Goal: Task Accomplishment & Management: Complete application form

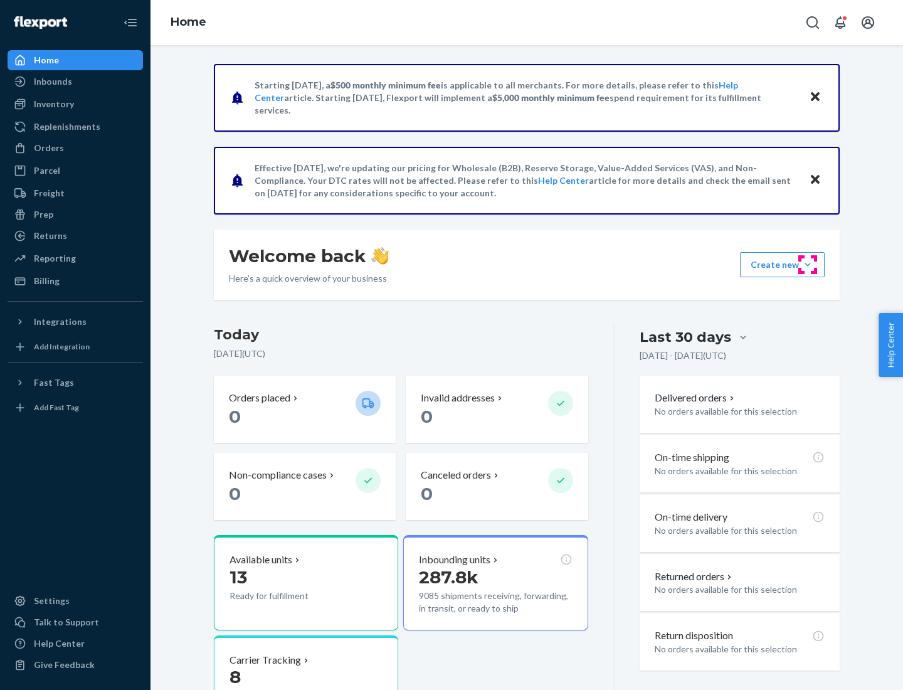
click at [808, 265] on button "Create new Create new inbound Create new order Create new product" at bounding box center [782, 264] width 85 height 25
click at [75, 82] on div "Inbounds" at bounding box center [75, 82] width 133 height 18
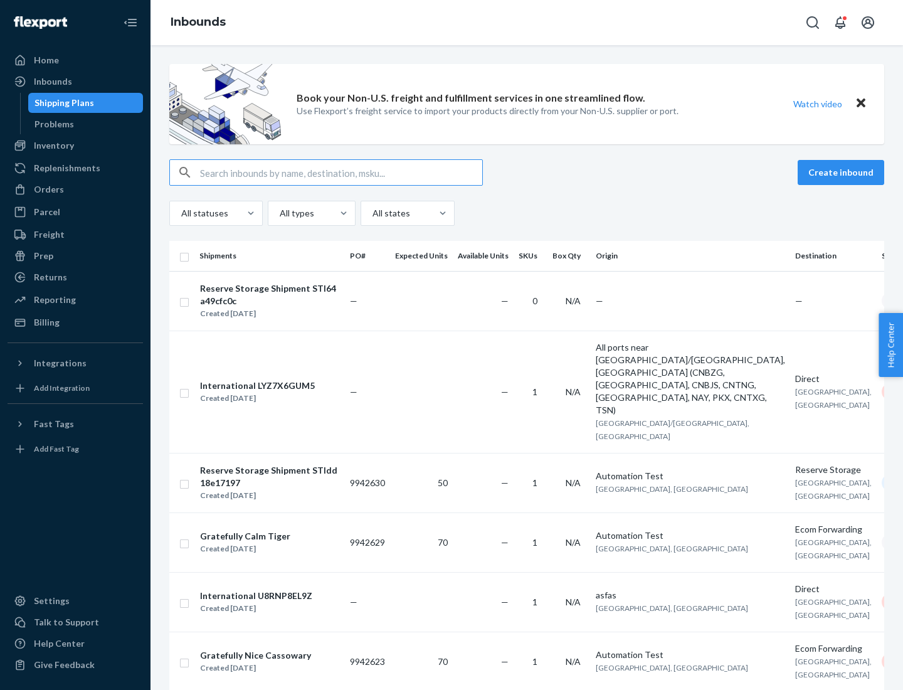
click at [843, 173] on button "Create inbound" at bounding box center [841, 172] width 87 height 25
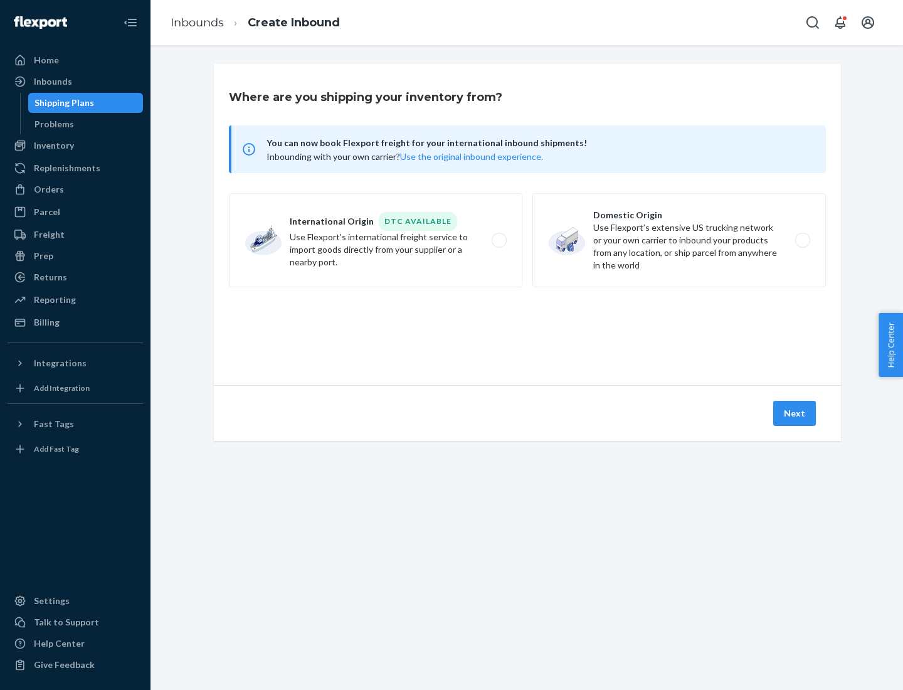
click at [679, 240] on label "Domestic Origin Use Flexport’s extensive US trucking network or your own carrie…" at bounding box center [680, 240] width 294 height 94
click at [802, 240] on input "Domestic Origin Use Flexport’s extensive US trucking network or your own carrie…" at bounding box center [806, 241] width 8 height 8
radio input "true"
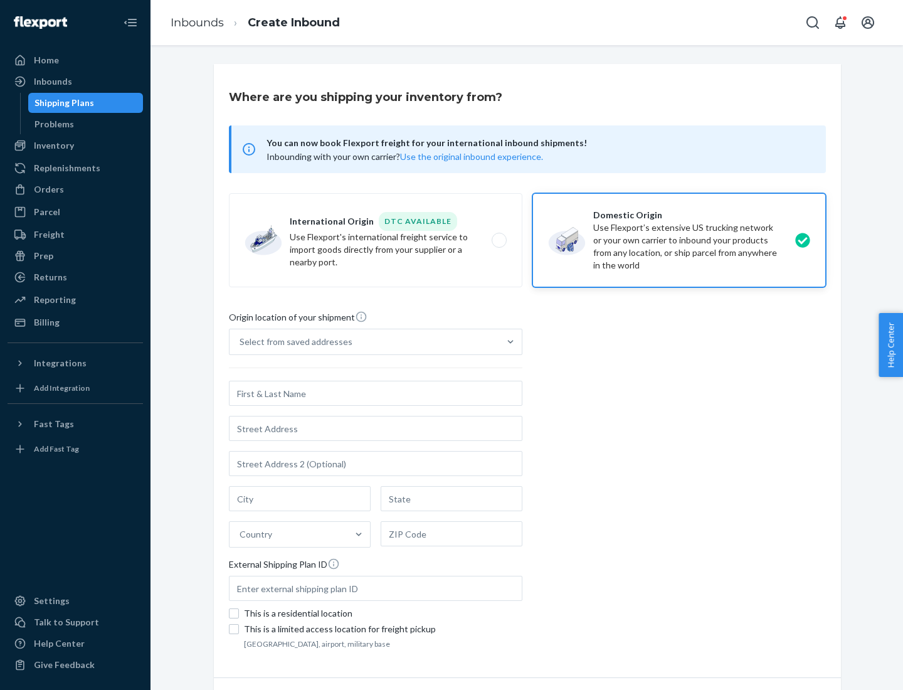
click at [293, 342] on div "Select from saved addresses" at bounding box center [296, 342] width 113 height 13
click at [241, 342] on input "Select from saved addresses" at bounding box center [240, 342] width 1 height 13
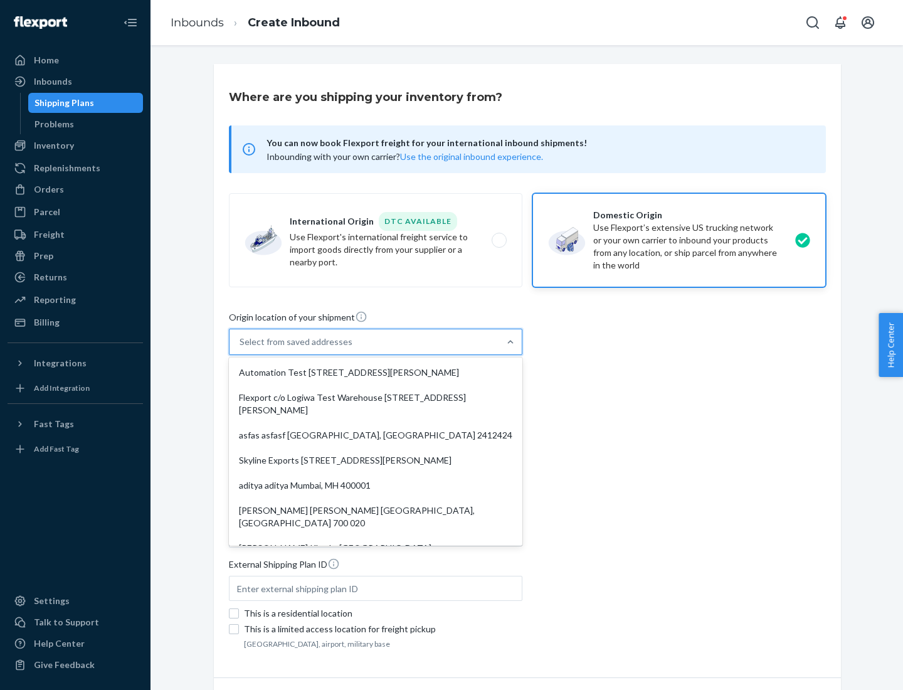
scroll to position [5, 0]
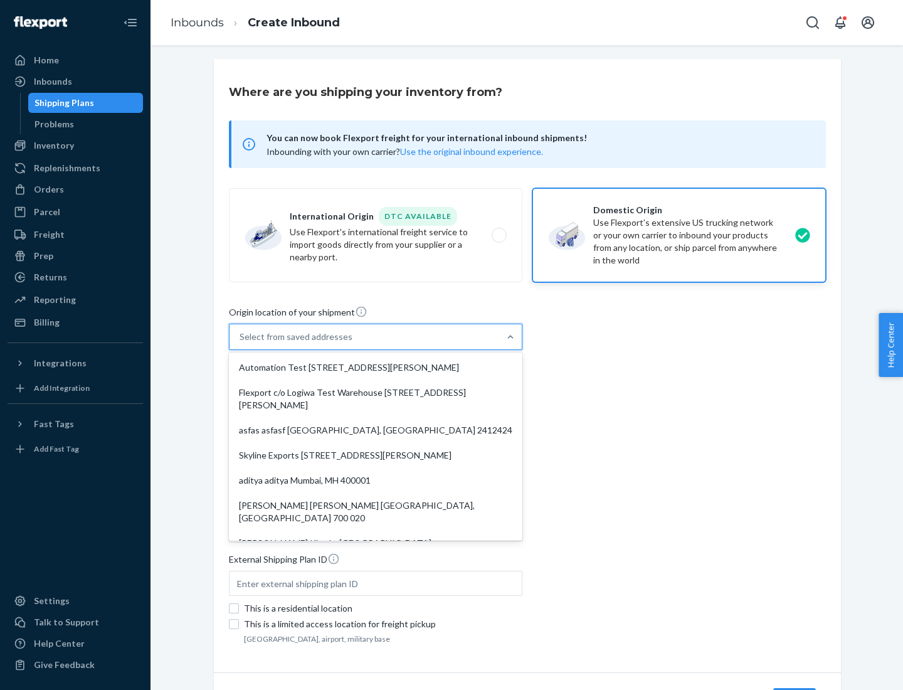
click at [376, 368] on div "Automation Test [STREET_ADDRESS][PERSON_NAME]" at bounding box center [375, 367] width 289 height 25
click at [241, 343] on input "option Automation Test [STREET_ADDRESS][PERSON_NAME]. 9 results available. Use …" at bounding box center [240, 337] width 1 height 13
type input "Automation Test"
type input "9th Floor"
type input "[GEOGRAPHIC_DATA]"
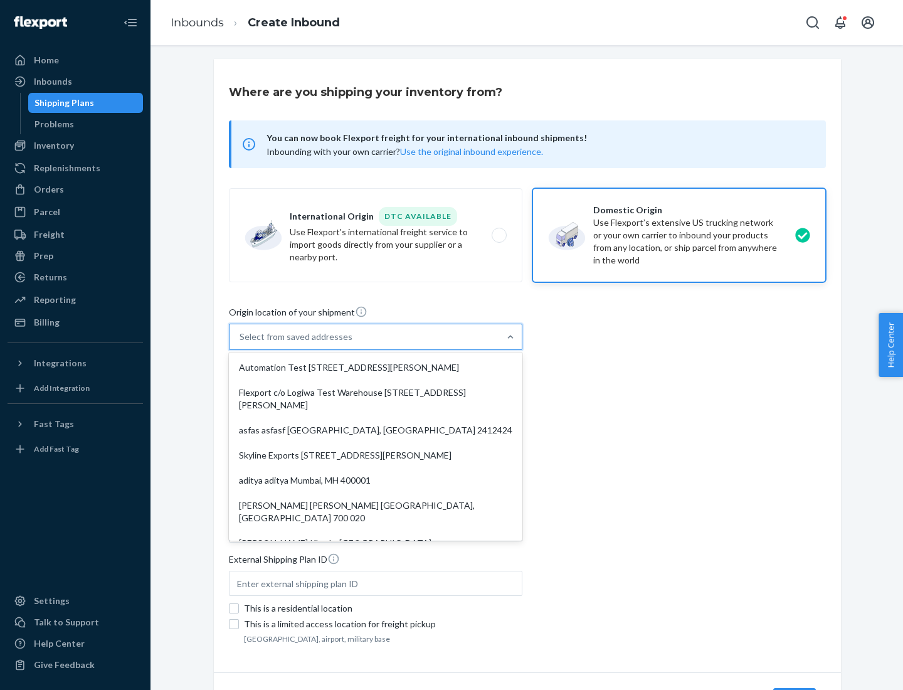
type input "CA"
type input "94104"
type input "[STREET_ADDRESS][PERSON_NAME]"
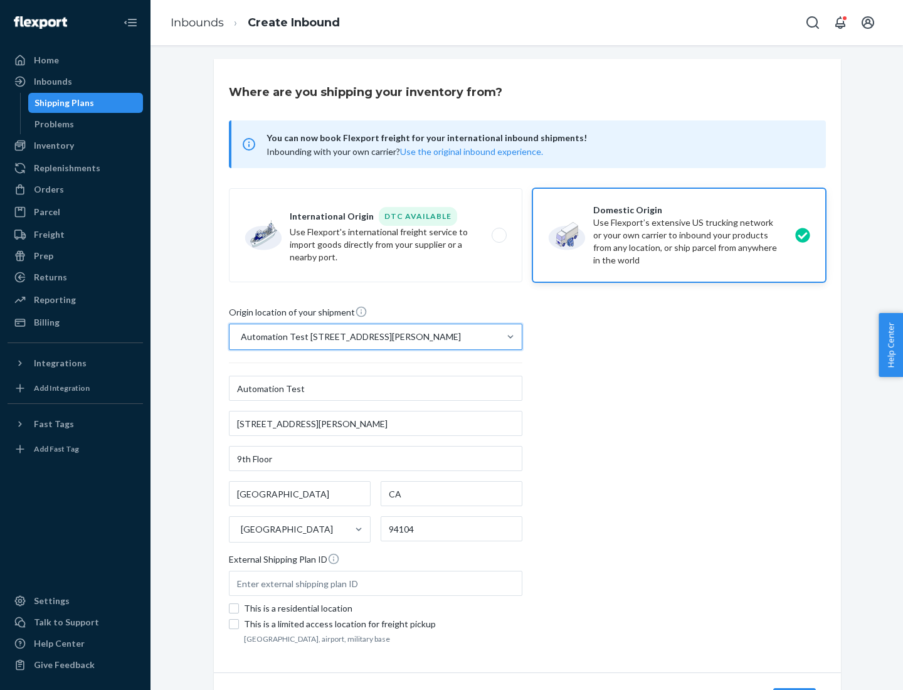
scroll to position [73, 0]
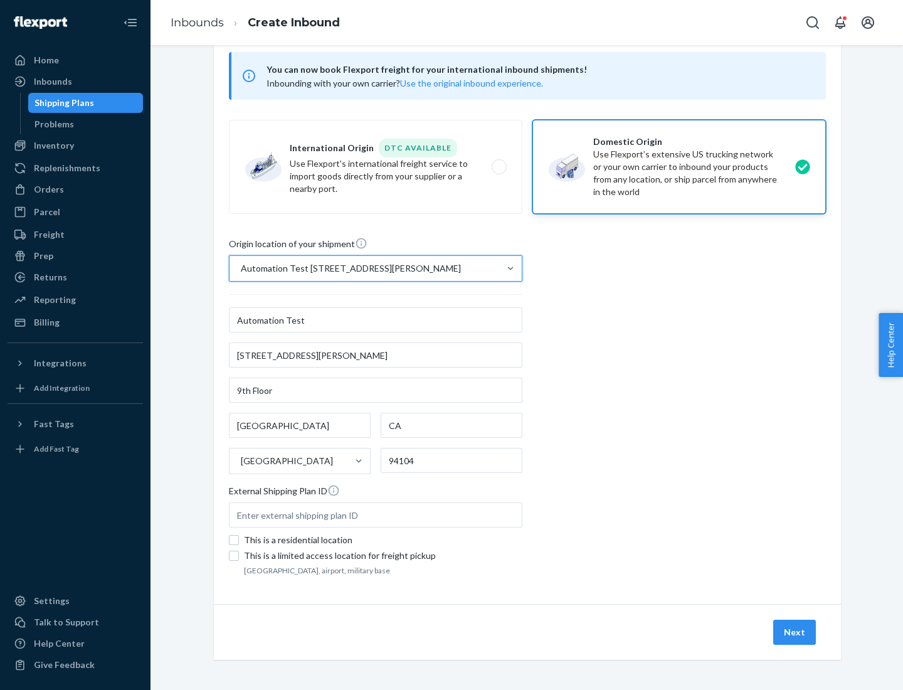
click at [795, 632] on button "Next" at bounding box center [795, 632] width 43 height 25
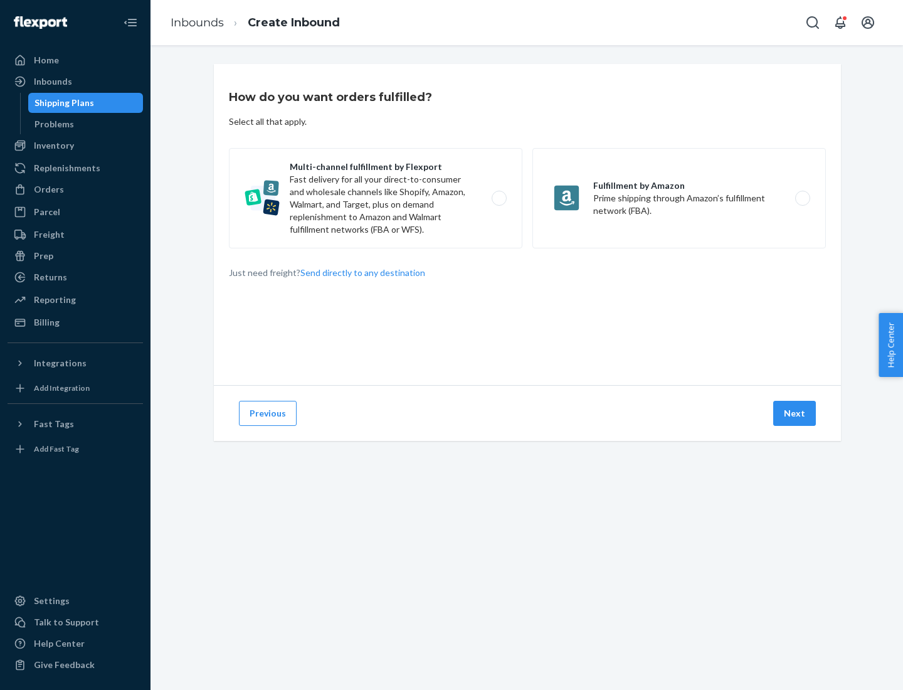
click at [376, 198] on label "Multi-channel fulfillment by Flexport Fast delivery for all your direct-to-cons…" at bounding box center [376, 198] width 294 height 100
click at [499, 198] on input "Multi-channel fulfillment by Flexport Fast delivery for all your direct-to-cons…" at bounding box center [503, 198] width 8 height 8
radio input "true"
click at [795, 413] on button "Next" at bounding box center [795, 413] width 43 height 25
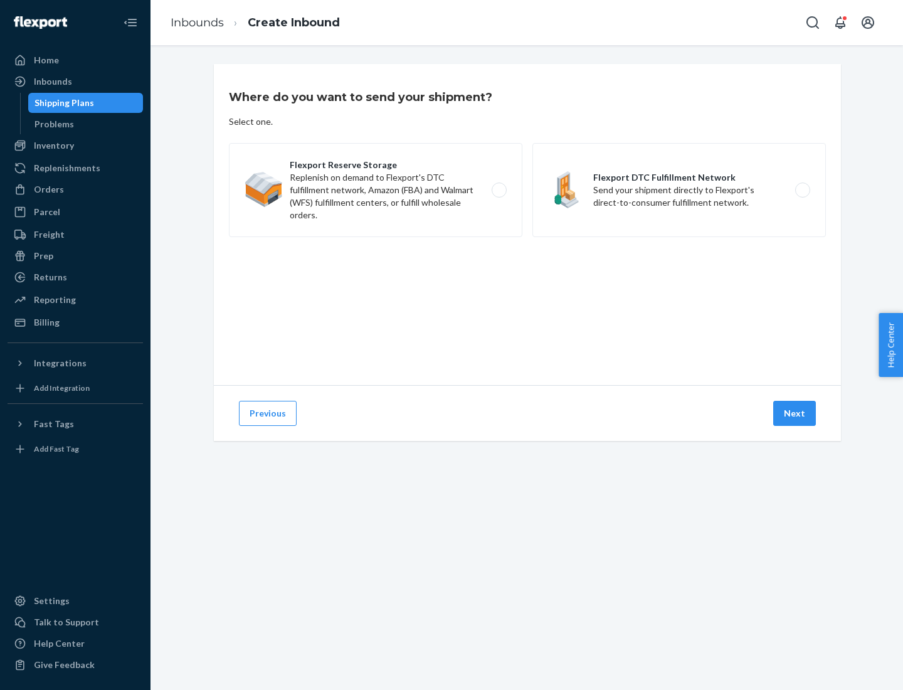
click at [679, 190] on label "Flexport DTC Fulfillment Network Send your shipment directly to Flexport's dire…" at bounding box center [680, 190] width 294 height 94
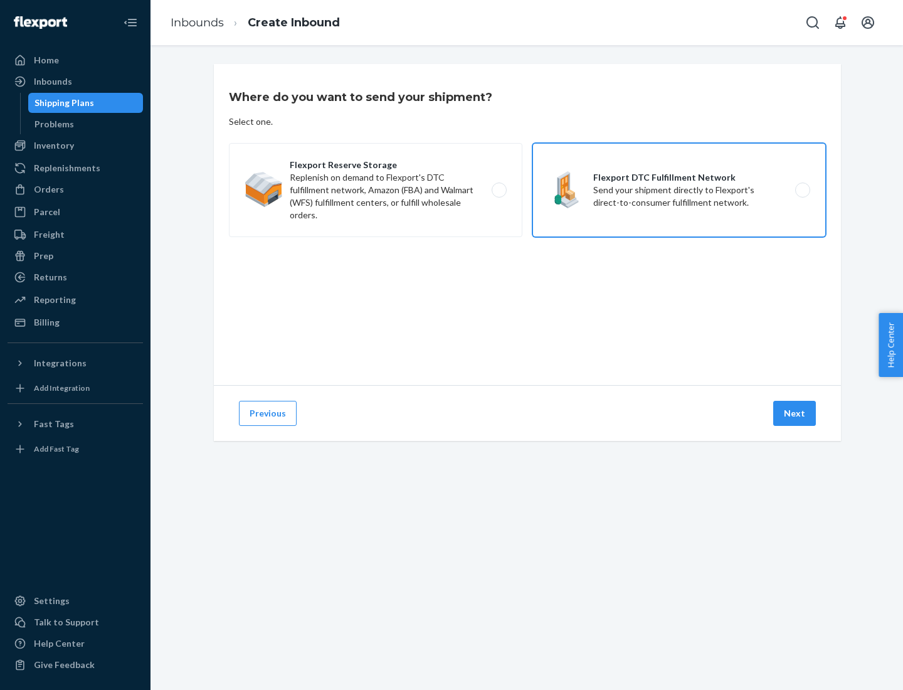
click at [802, 190] on input "Flexport DTC Fulfillment Network Send your shipment directly to Flexport's dire…" at bounding box center [806, 190] width 8 height 8
radio input "true"
click at [795, 413] on button "Next" at bounding box center [795, 413] width 43 height 25
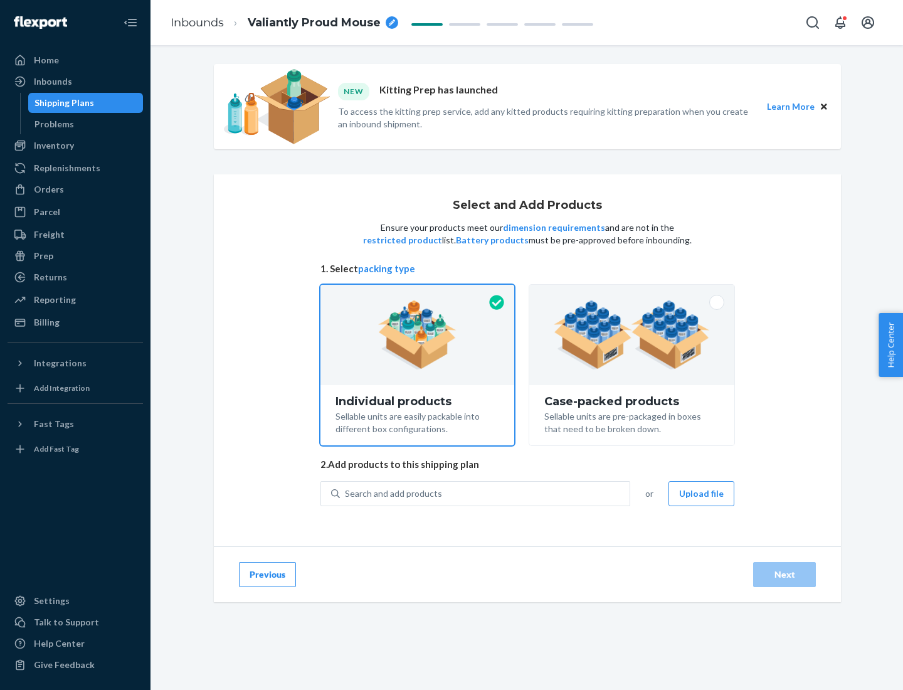
click at [632, 335] on img at bounding box center [632, 334] width 156 height 69
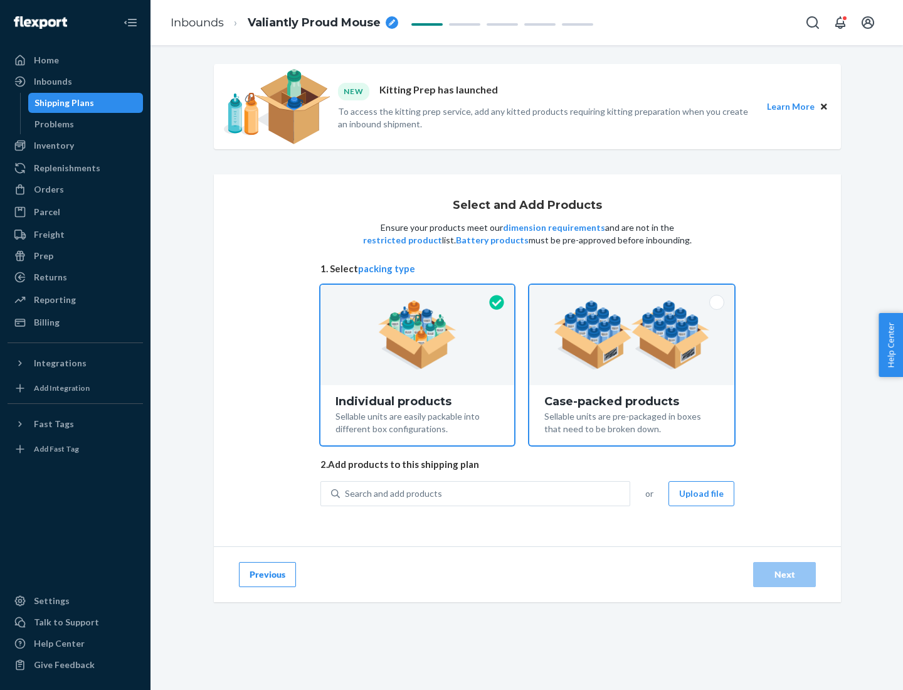
click at [632, 293] on input "Case-packed products Sellable units are pre-packaged in boxes that need to be b…" at bounding box center [632, 289] width 8 height 8
radio input "true"
radio input "false"
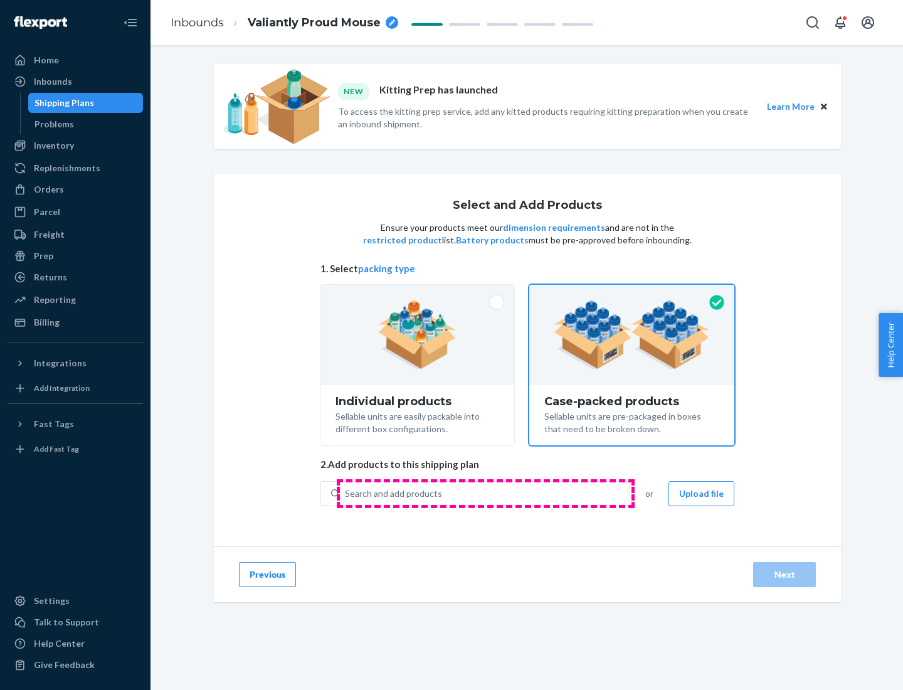
click at [486, 493] on div "Search and add products" at bounding box center [485, 493] width 290 height 23
click at [346, 493] on input "Search and add products" at bounding box center [345, 493] width 1 height 13
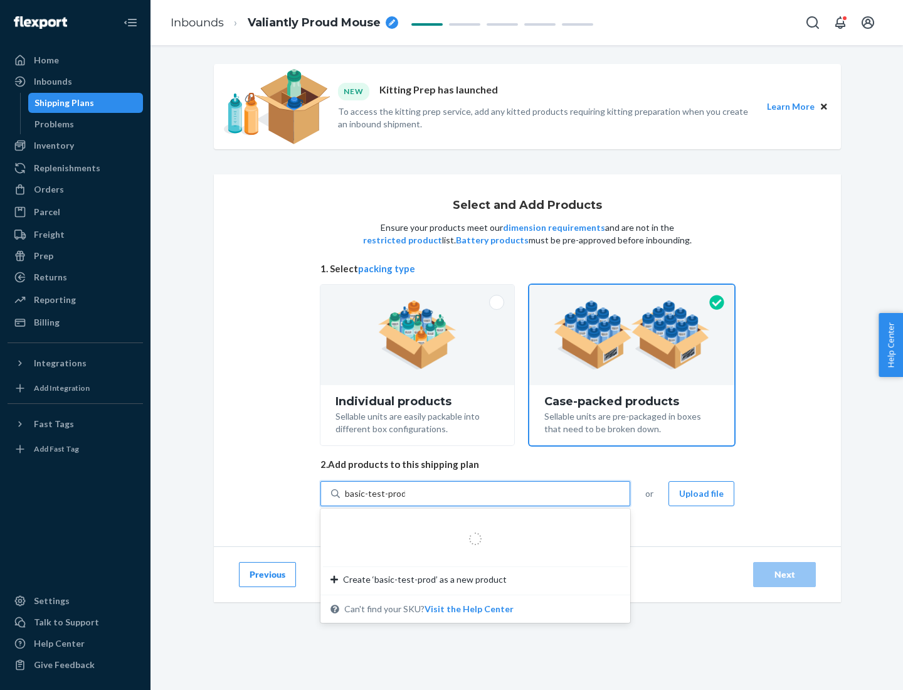
type input "basic-test-product-1"
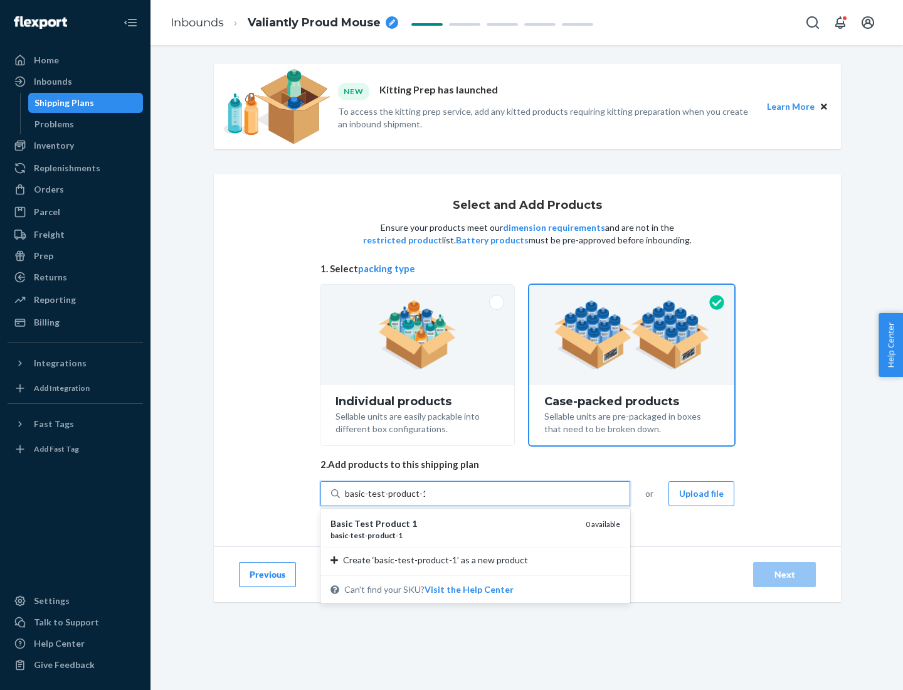
click at [454, 535] on div "basic - test - product - 1" at bounding box center [453, 535] width 245 height 11
click at [425, 500] on input "basic-test-product-1" at bounding box center [385, 493] width 80 height 13
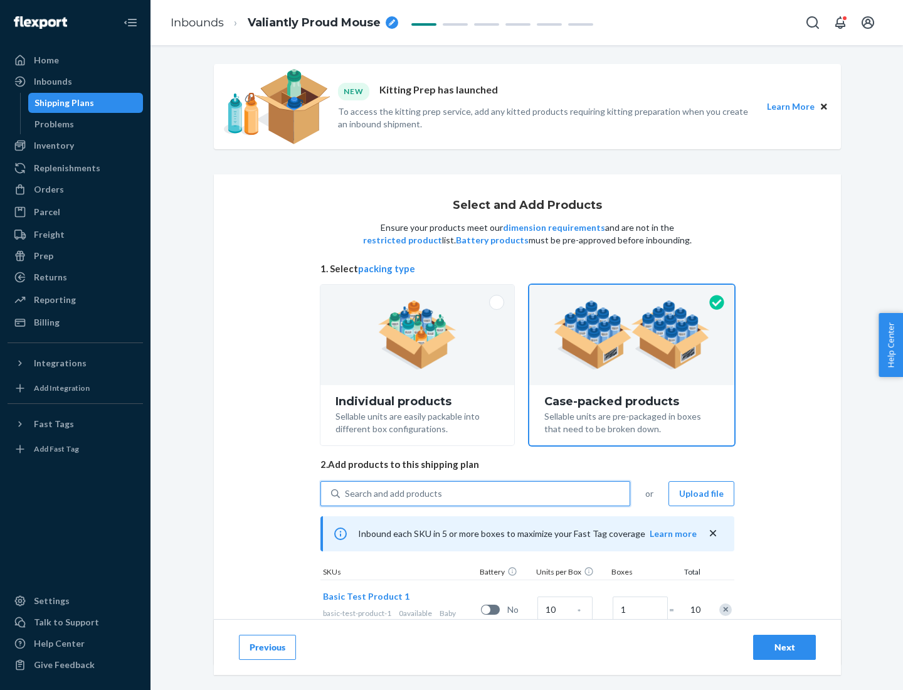
scroll to position [45, 0]
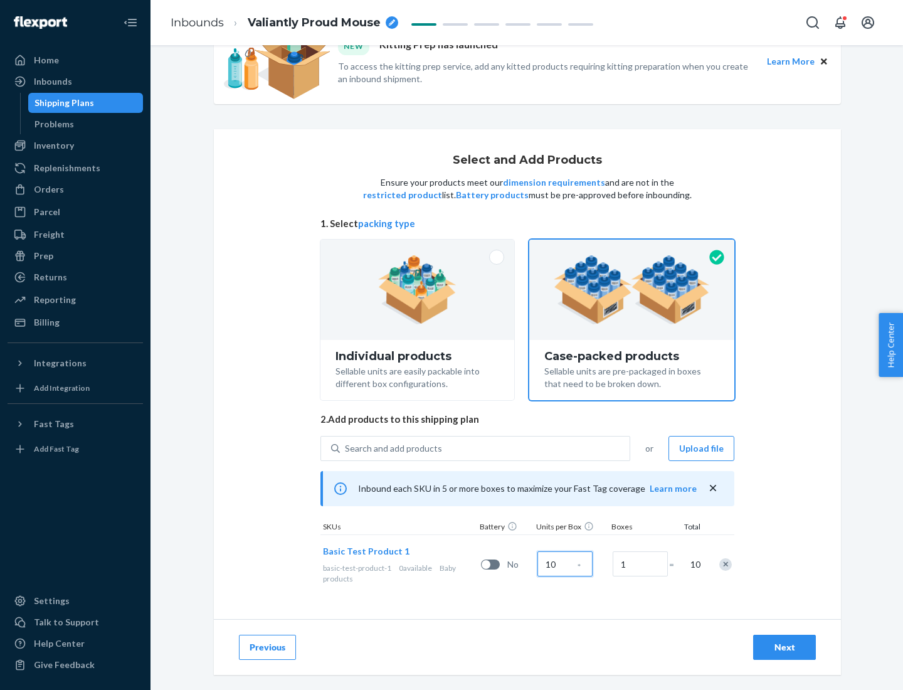
type input "10"
type input "7"
click at [785, 647] on div "Next" at bounding box center [784, 647] width 41 height 13
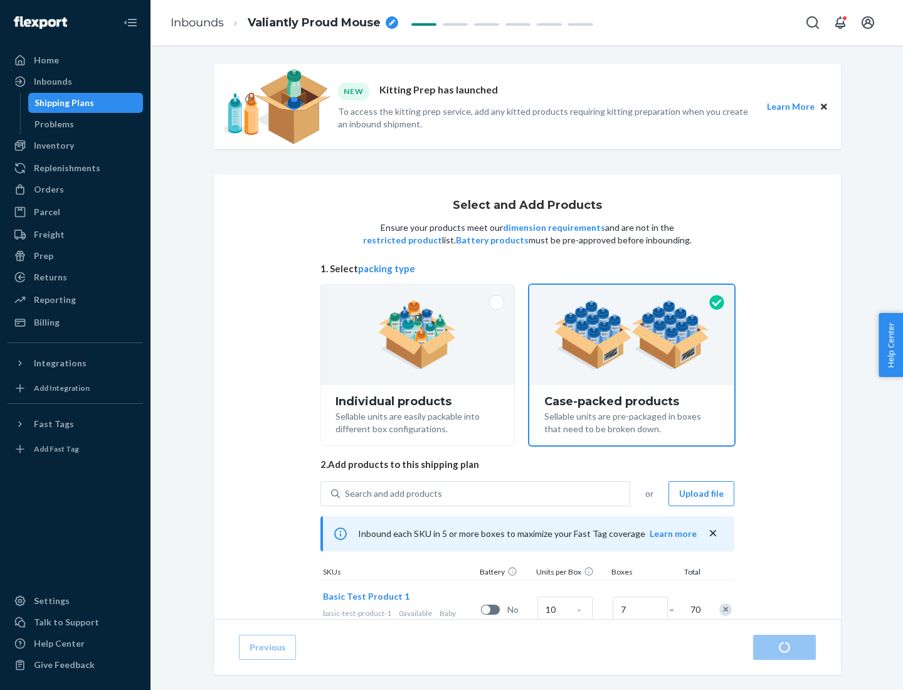
radio input "true"
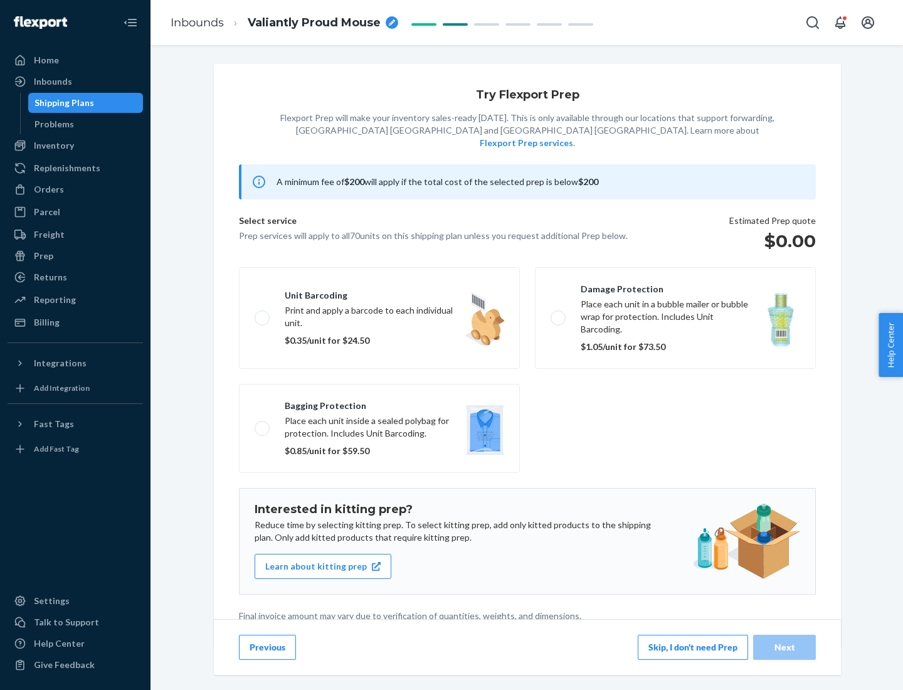
scroll to position [3, 0]
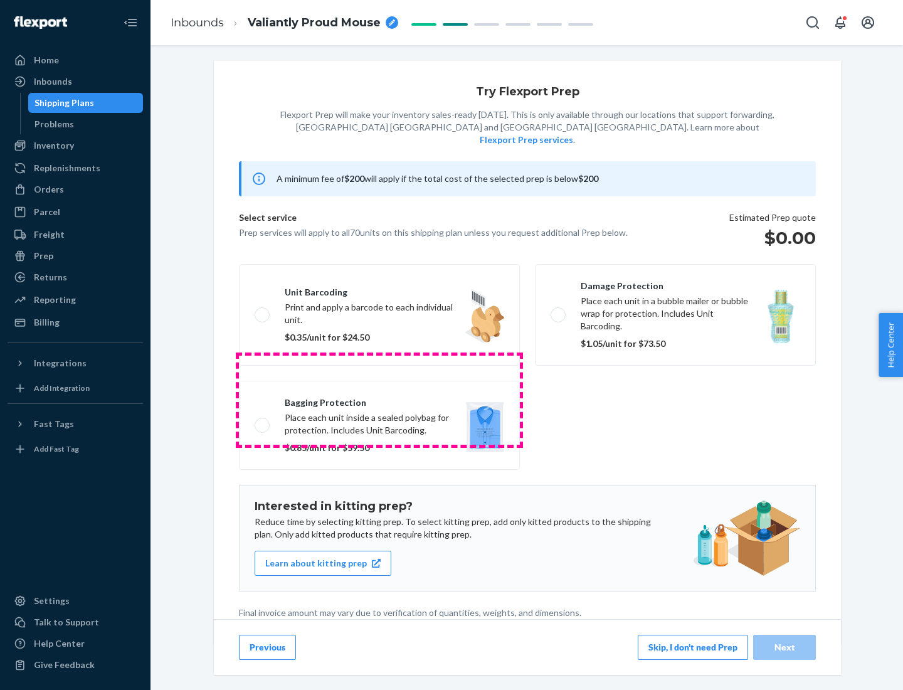
click at [380, 400] on label "Bagging protection Place each unit inside a sealed polybag for protection. Incl…" at bounding box center [379, 425] width 281 height 89
click at [263, 421] on input "Bagging protection Place each unit inside a sealed polybag for protection. Incl…" at bounding box center [259, 425] width 8 height 8
checkbox input "true"
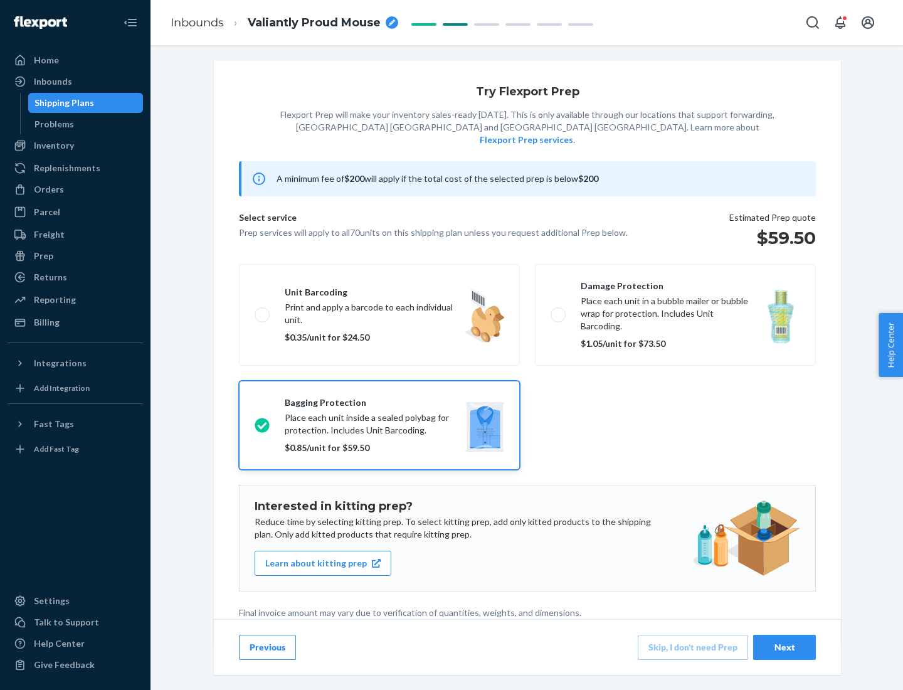
click at [785, 647] on div "Next" at bounding box center [784, 647] width 41 height 13
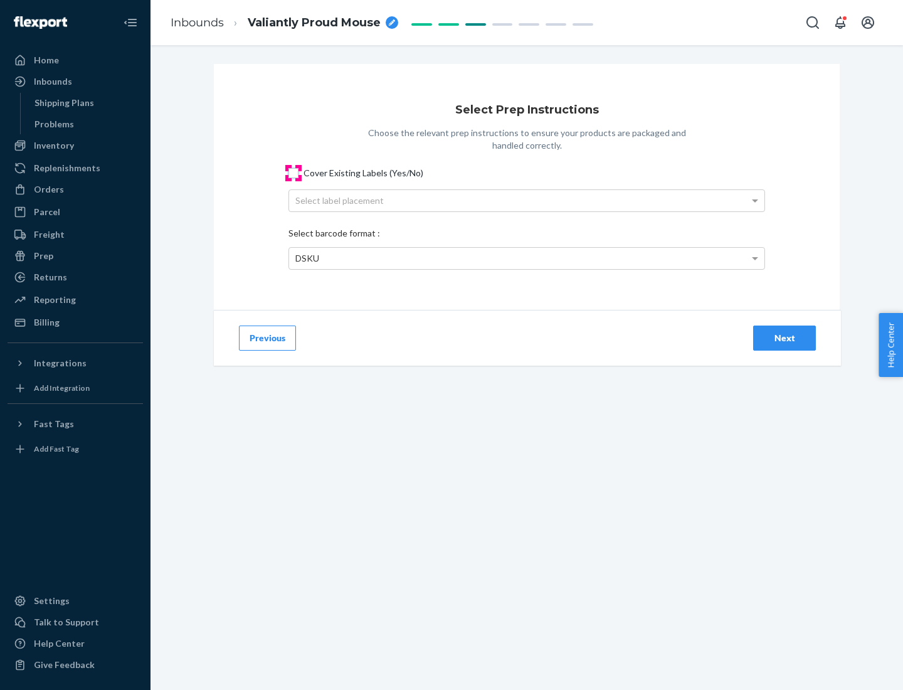
click at [294, 173] on input "Cover Existing Labels (Yes/No)" at bounding box center [294, 173] width 10 height 10
checkbox input "true"
click at [527, 200] on div "Select label placement" at bounding box center [527, 200] width 476 height 21
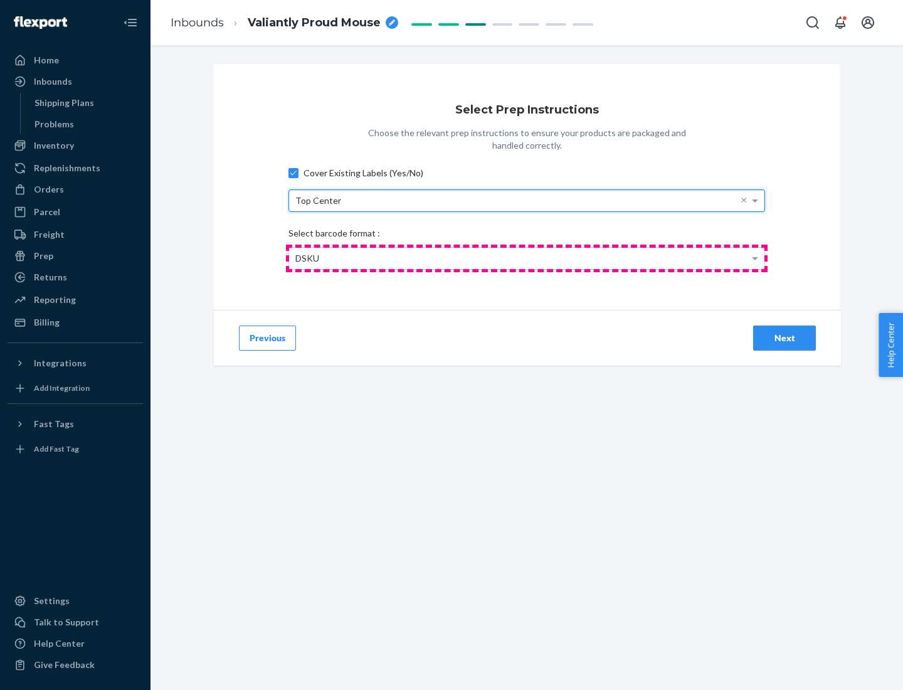
click at [527, 258] on div "DSKU" at bounding box center [527, 258] width 476 height 21
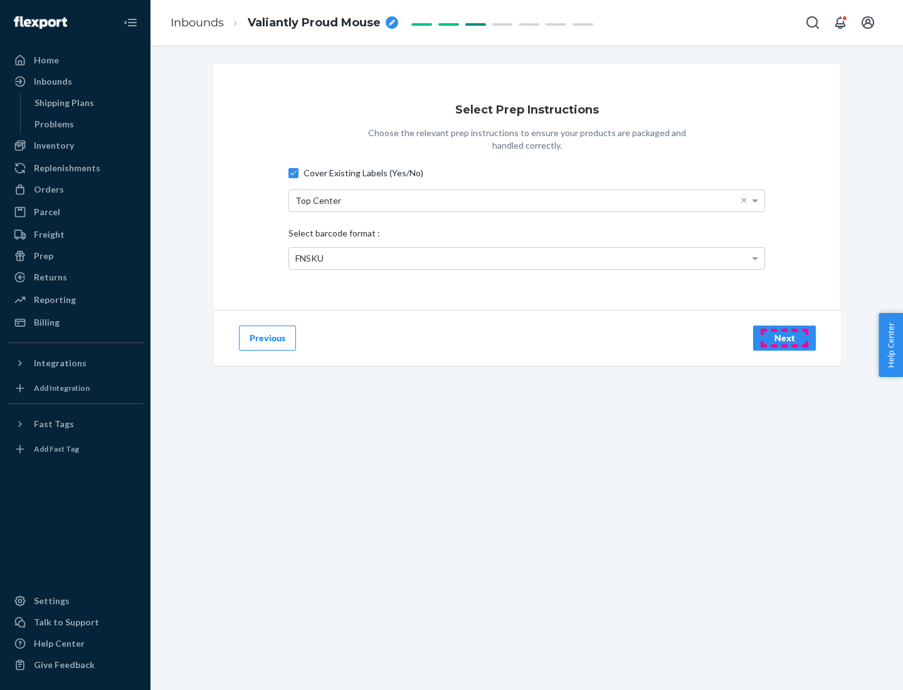
click at [785, 338] on div "Next" at bounding box center [784, 338] width 41 height 13
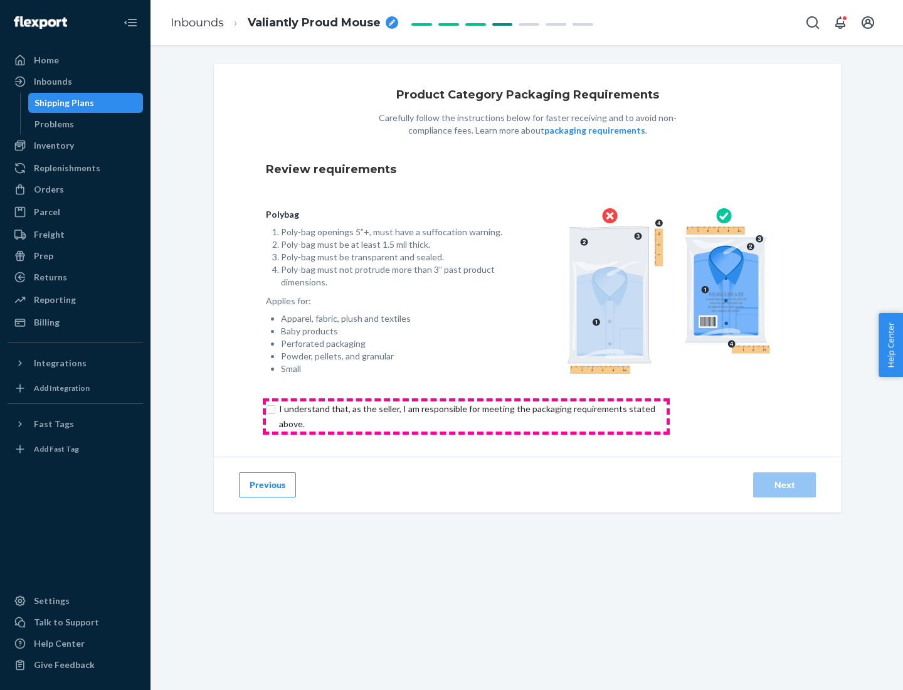
click at [466, 416] on input "checkbox" at bounding box center [474, 416] width 417 height 30
checkbox input "true"
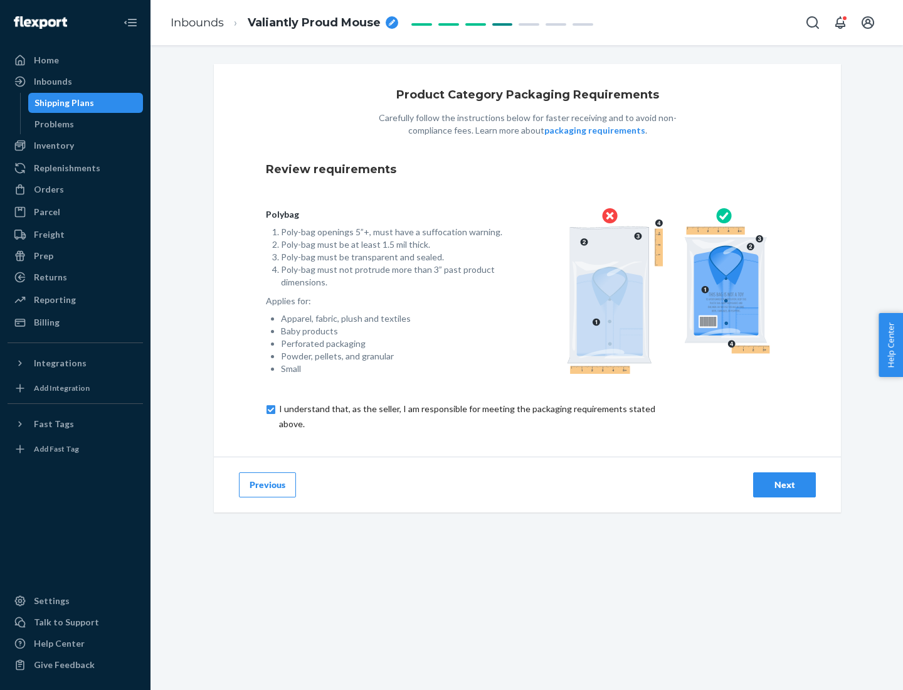
click at [785, 484] on div "Next" at bounding box center [784, 485] width 41 height 13
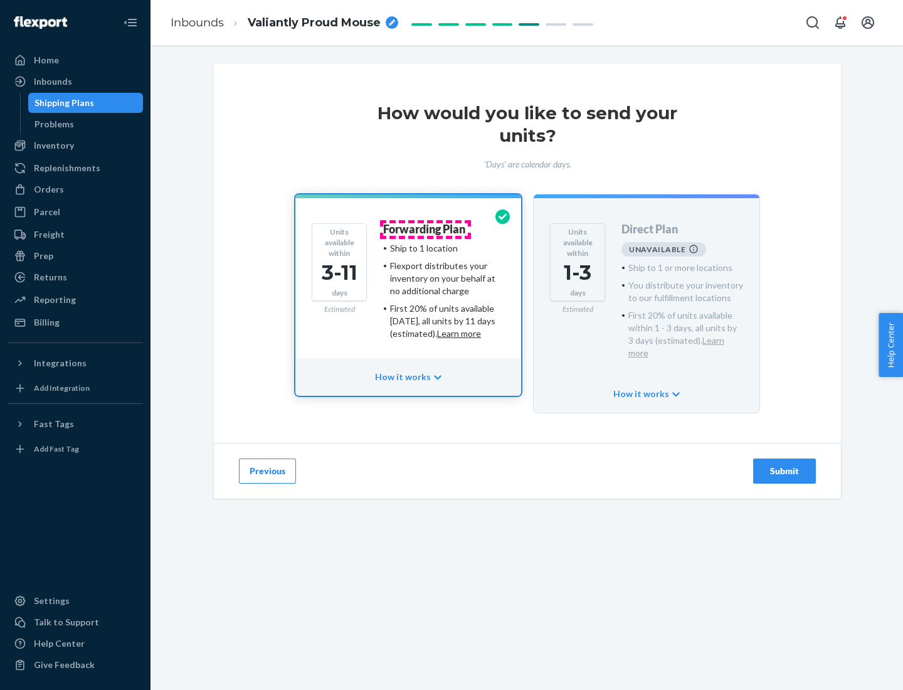
click at [425, 229] on h4 "Forwarding Plan" at bounding box center [424, 229] width 82 height 13
click at [785, 465] on div "Submit" at bounding box center [784, 471] width 41 height 13
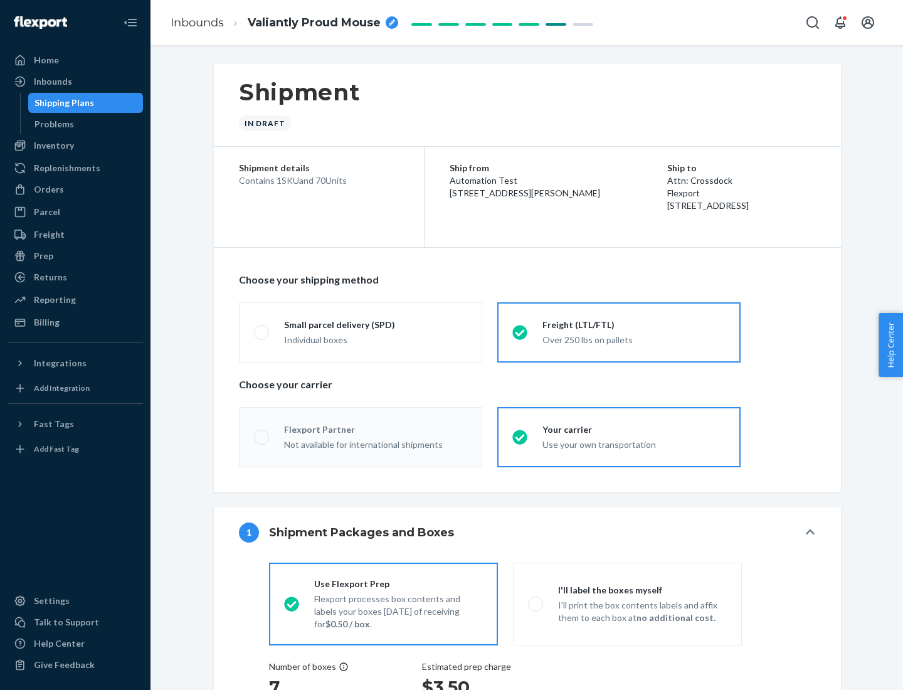
radio input "true"
radio input "false"
radio input "true"
radio input "false"
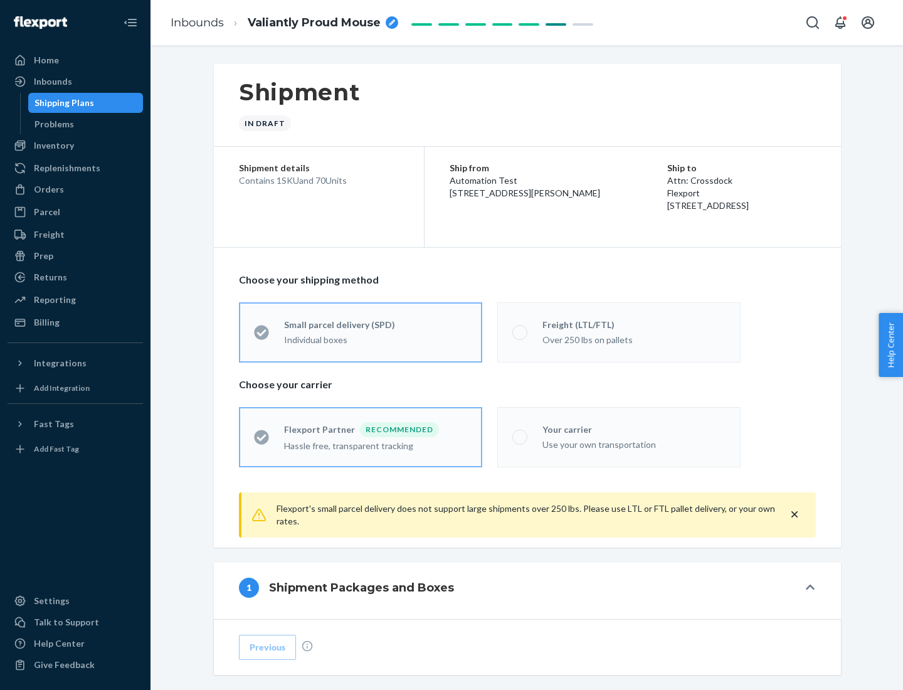
click at [619, 332] on div "Over 250 lbs on pallets" at bounding box center [634, 338] width 183 height 15
click at [521, 332] on input "Freight (LTL/FTL) Over 250 lbs on pallets" at bounding box center [517, 332] width 8 height 8
radio input "true"
radio input "false"
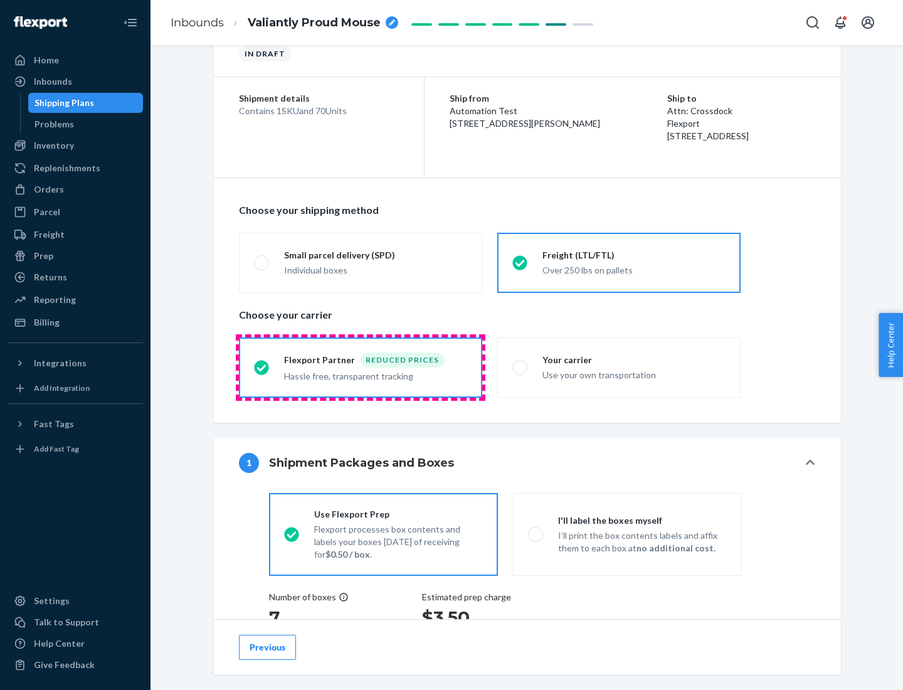
click at [361, 368] on div "Hassle free, transparent tracking" at bounding box center [375, 375] width 183 height 15
click at [262, 367] on input "Flexport Partner Reduced prices Hassle free, transparent tracking" at bounding box center [258, 367] width 8 height 8
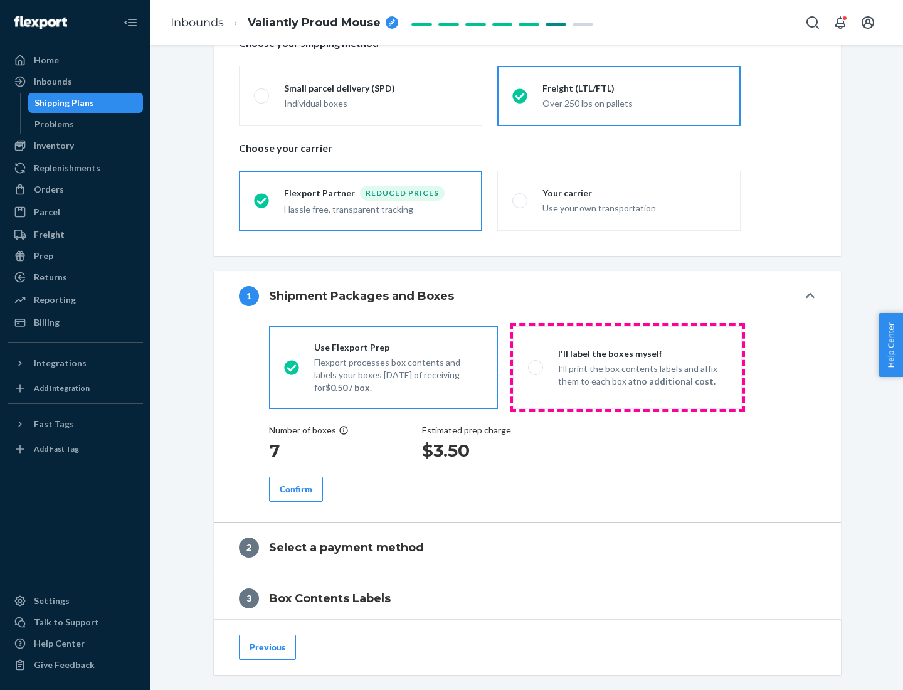
click at [627, 367] on p "I’ll print the box contents labels and affix them to each box at no additional …" at bounding box center [642, 375] width 169 height 25
click at [536, 367] on input "I'll label the boxes myself I’ll print the box contents labels and affix them t…" at bounding box center [532, 367] width 8 height 8
radio input "true"
radio input "false"
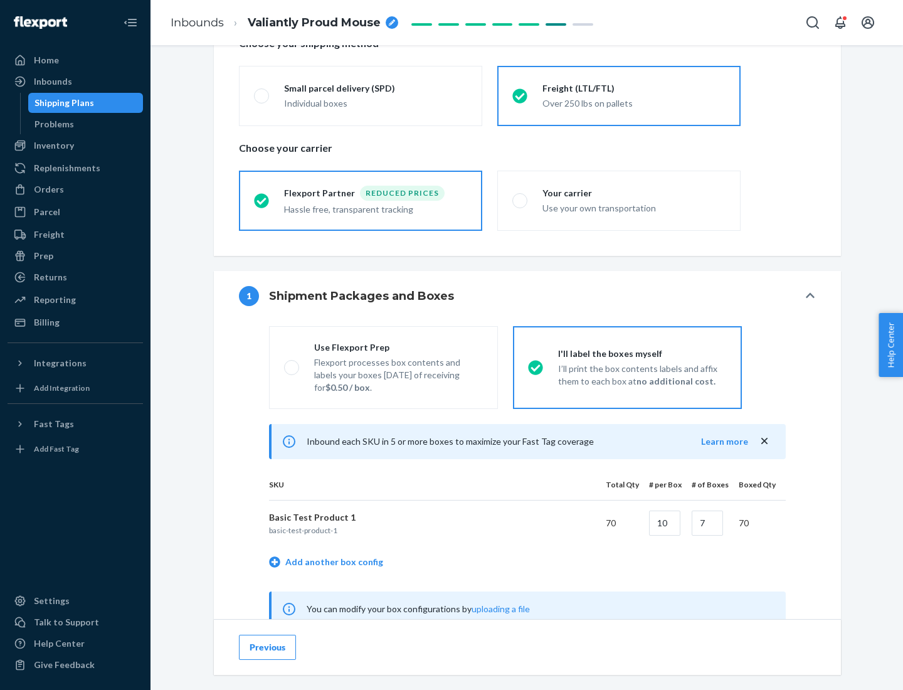
scroll to position [392, 0]
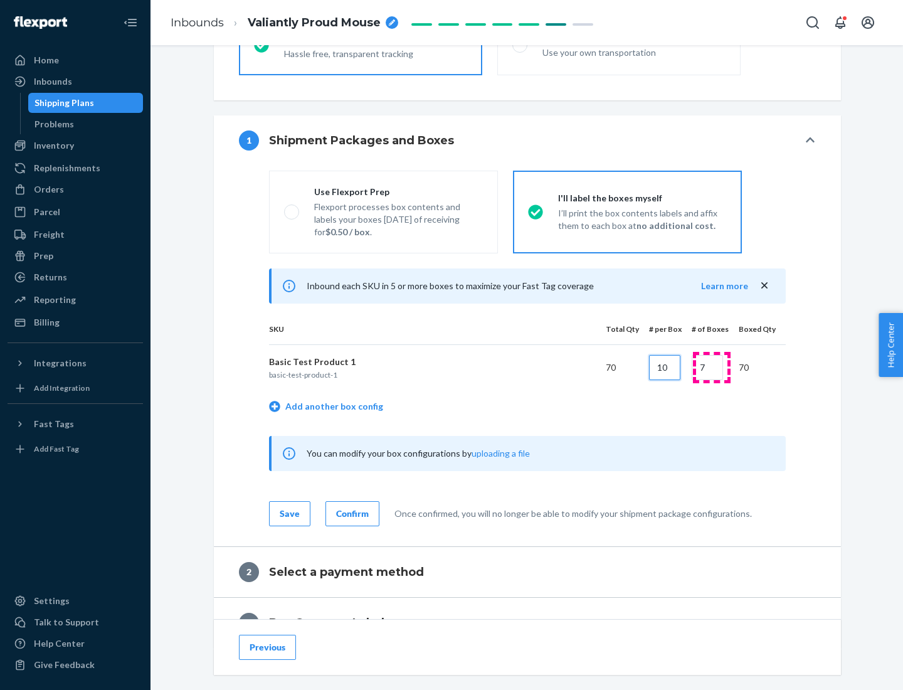
type input "10"
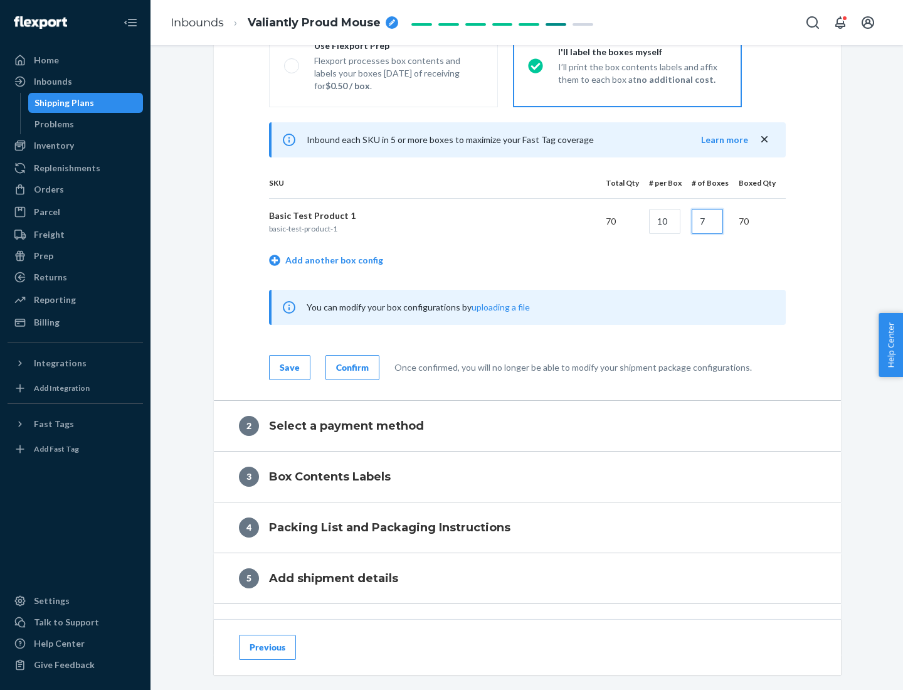
type input "7"
click at [351, 367] on div "Confirm" at bounding box center [352, 367] width 33 height 13
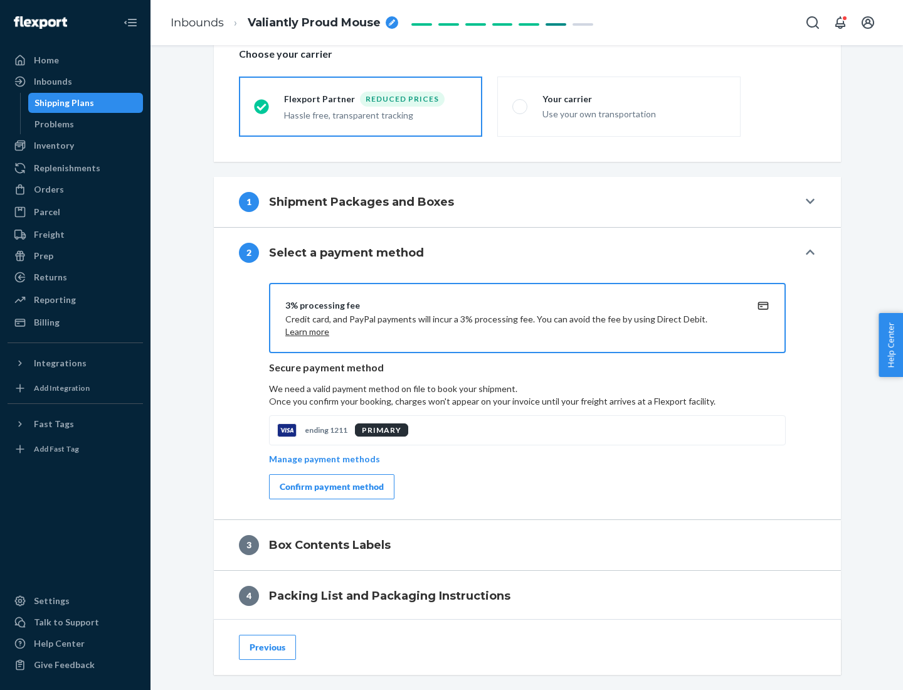
scroll to position [450, 0]
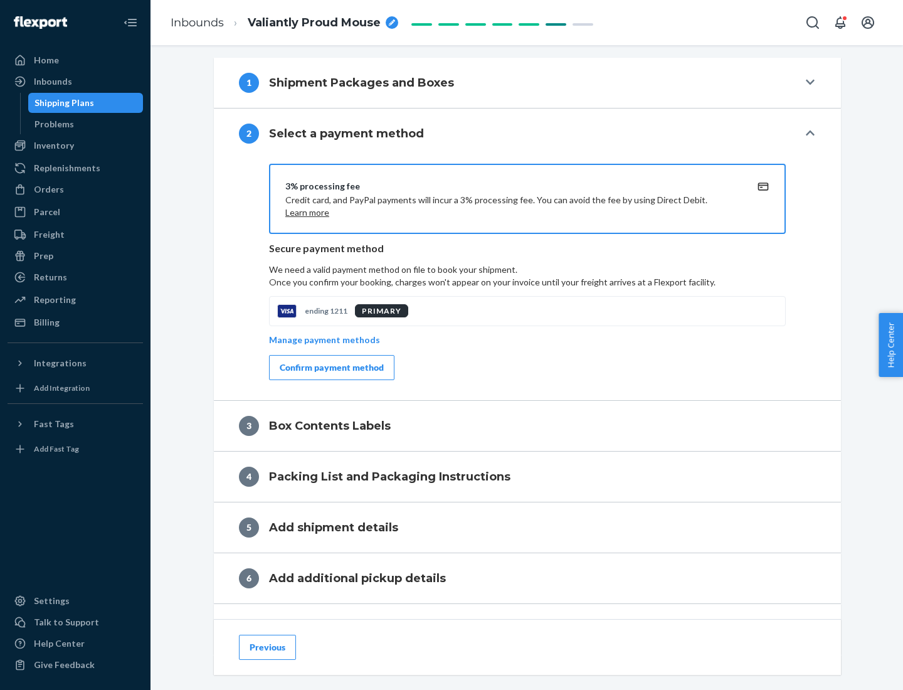
click at [331, 368] on div "Confirm payment method" at bounding box center [332, 367] width 104 height 13
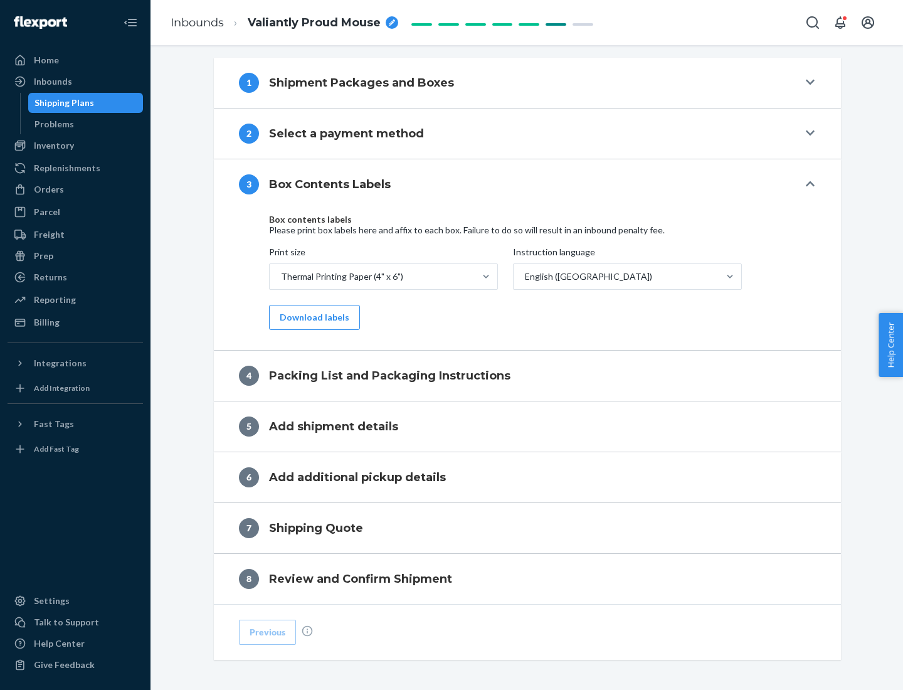
scroll to position [400, 0]
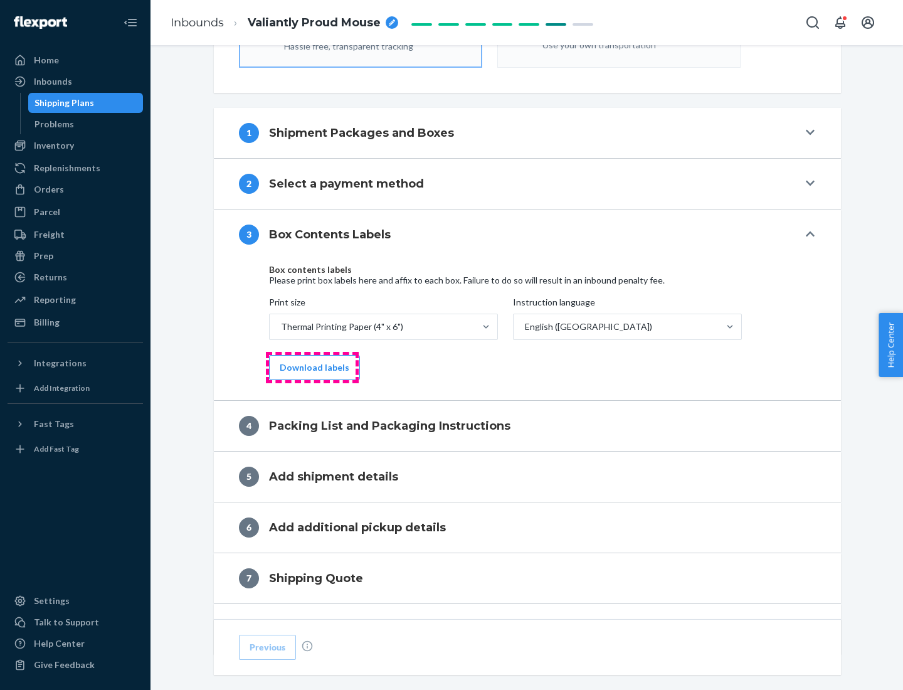
click at [312, 368] on button "Download labels" at bounding box center [314, 367] width 91 height 25
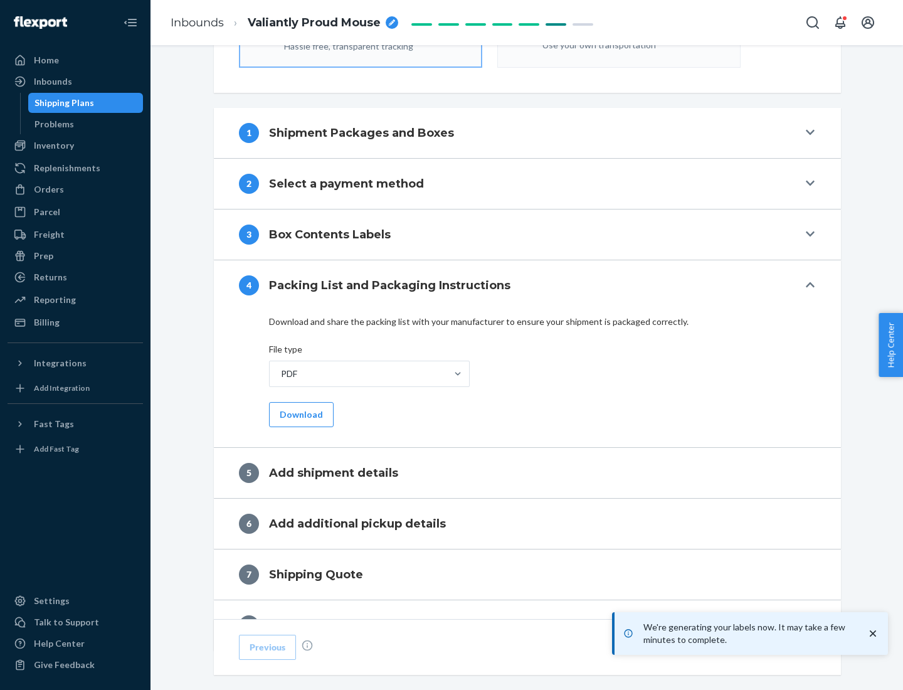
scroll to position [447, 0]
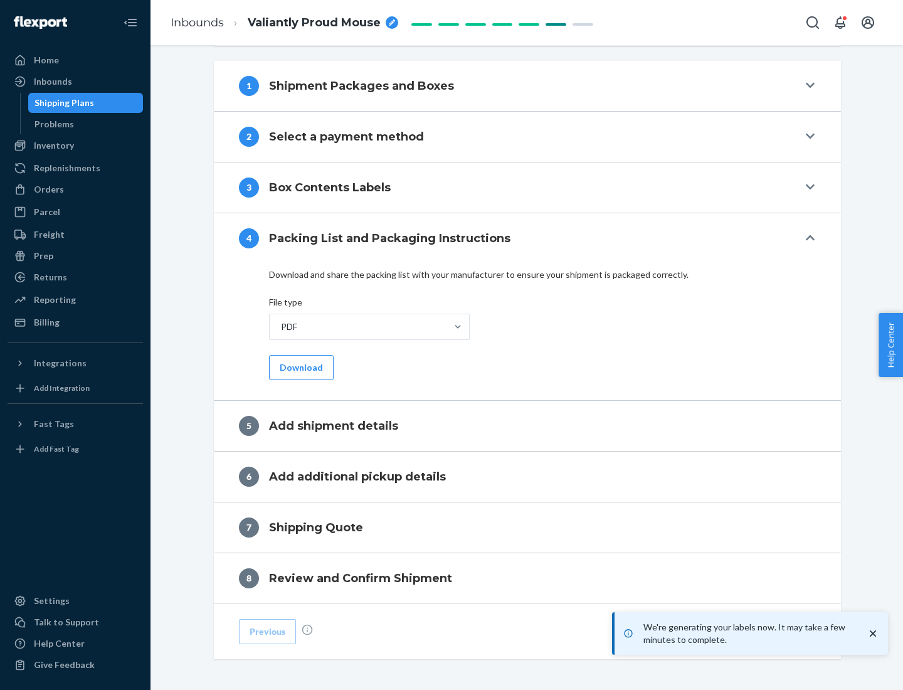
click at [300, 367] on button "Download" at bounding box center [301, 367] width 65 height 25
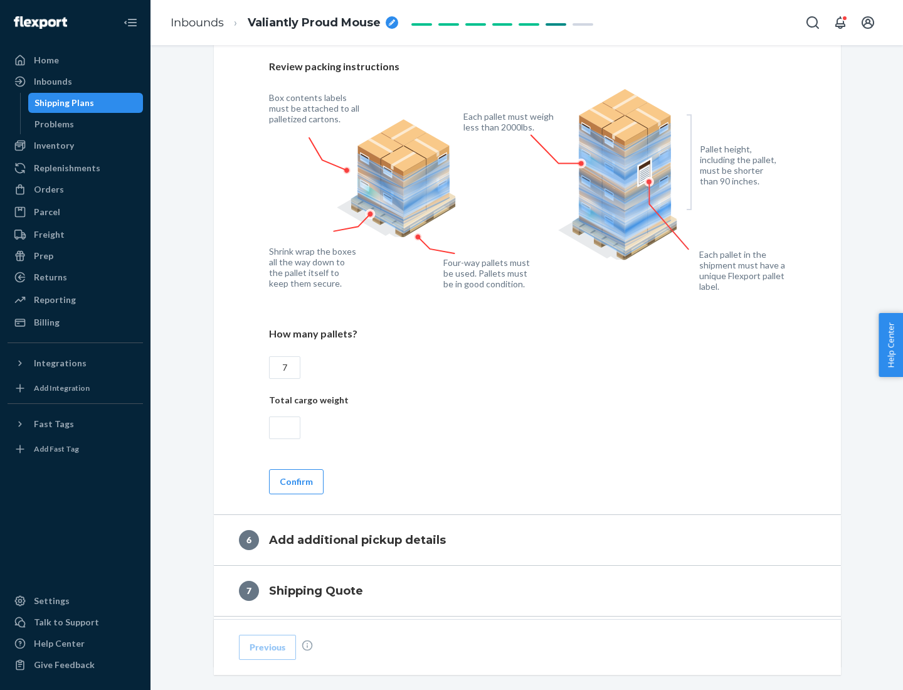
scroll to position [865, 0]
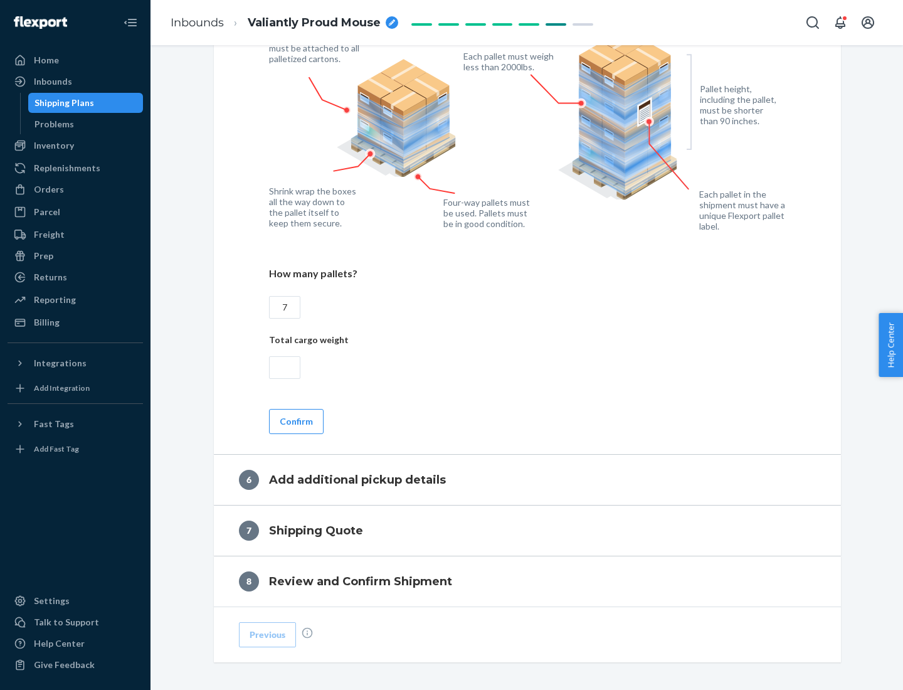
type input "7"
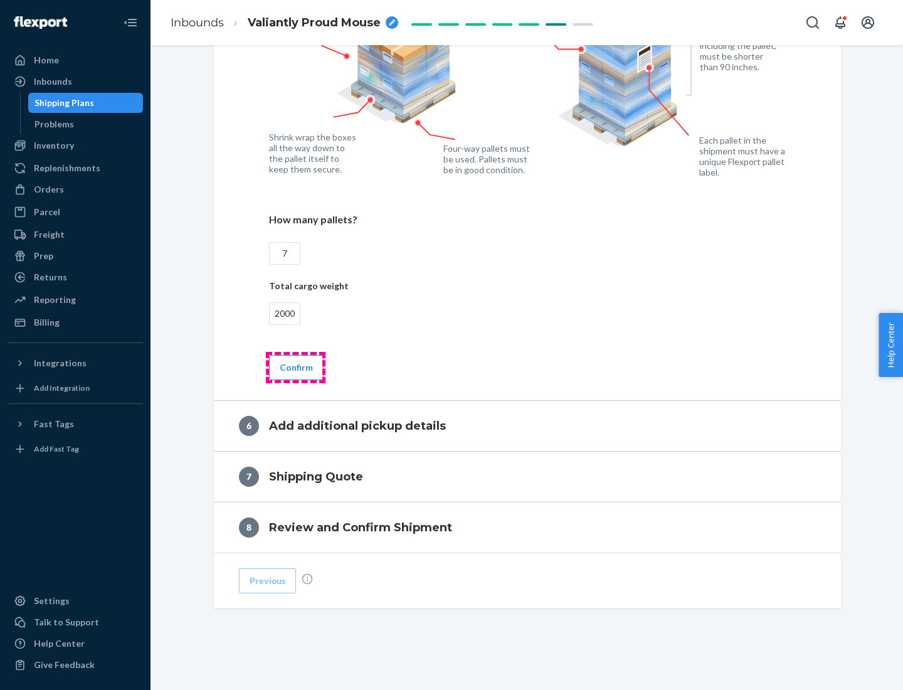
type input "2000"
click at [295, 367] on button "Confirm" at bounding box center [296, 367] width 55 height 25
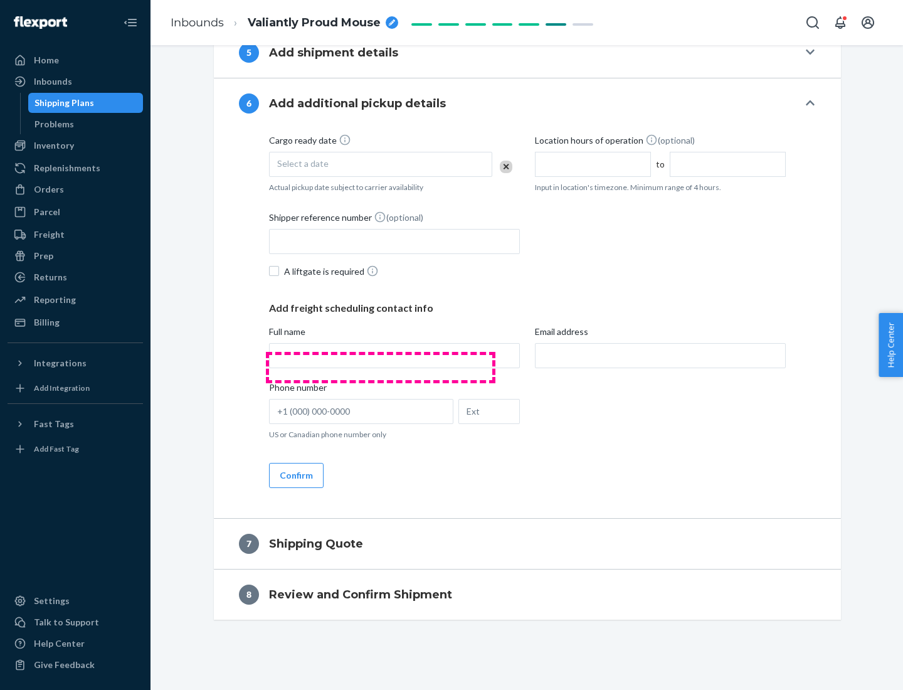
scroll to position [480, 0]
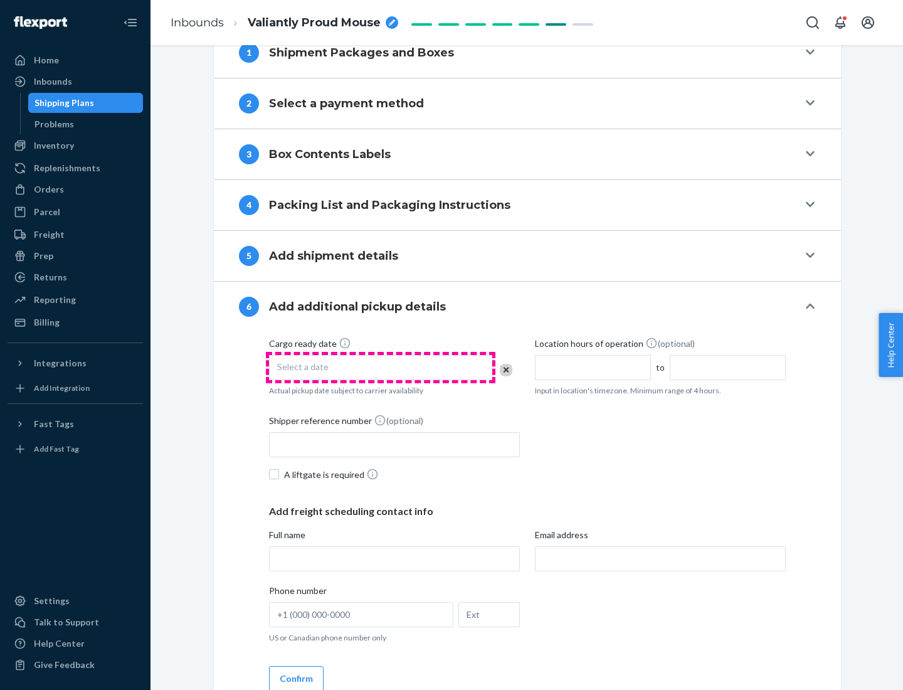
click at [381, 367] on div "Select a date" at bounding box center [380, 367] width 223 height 25
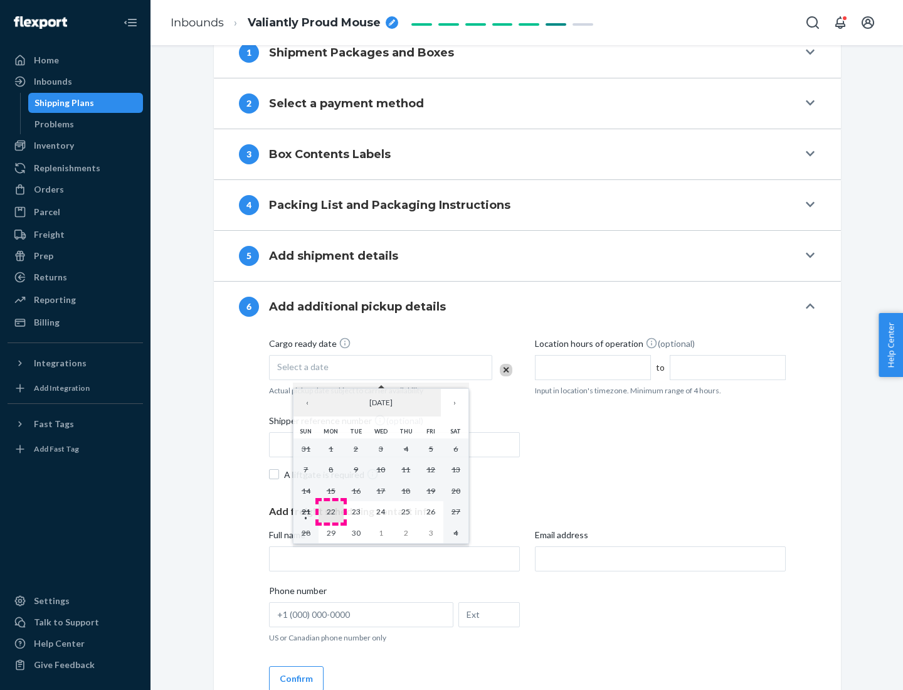
click at [331, 511] on abbr "22" at bounding box center [331, 511] width 9 height 9
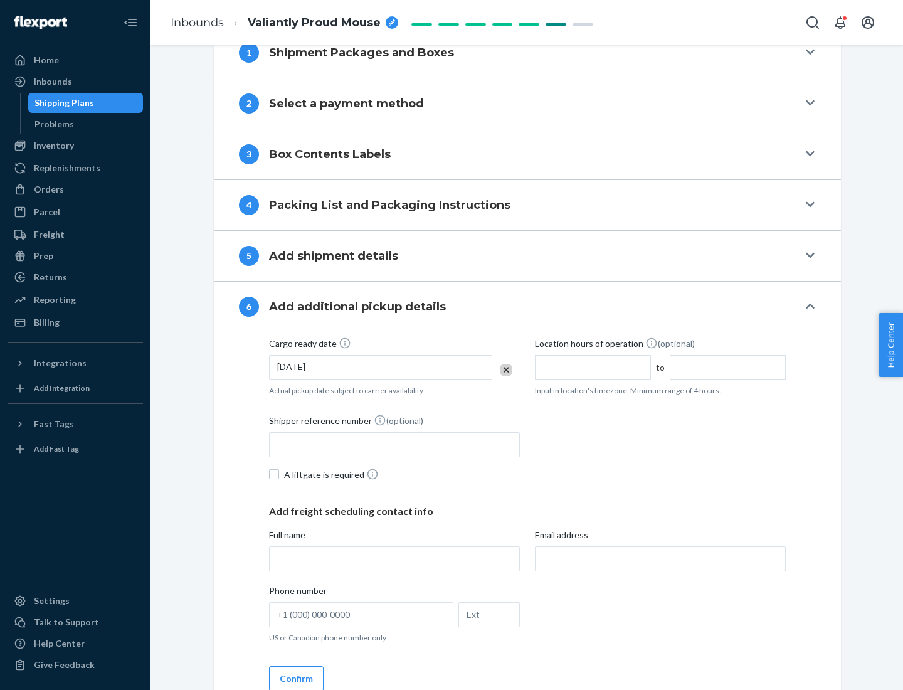
scroll to position [671, 0]
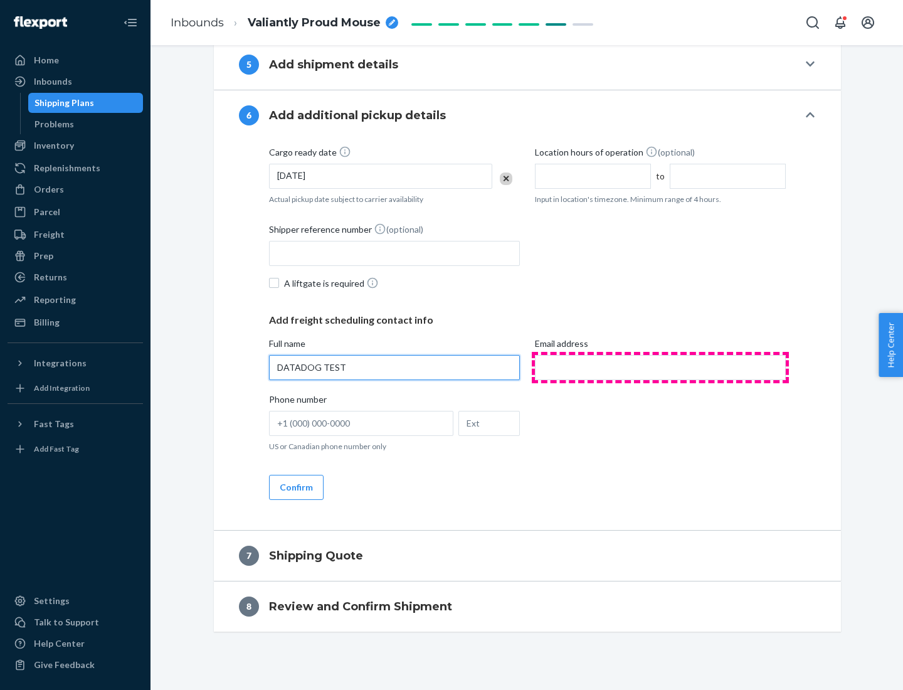
type input "DATADOG TEST"
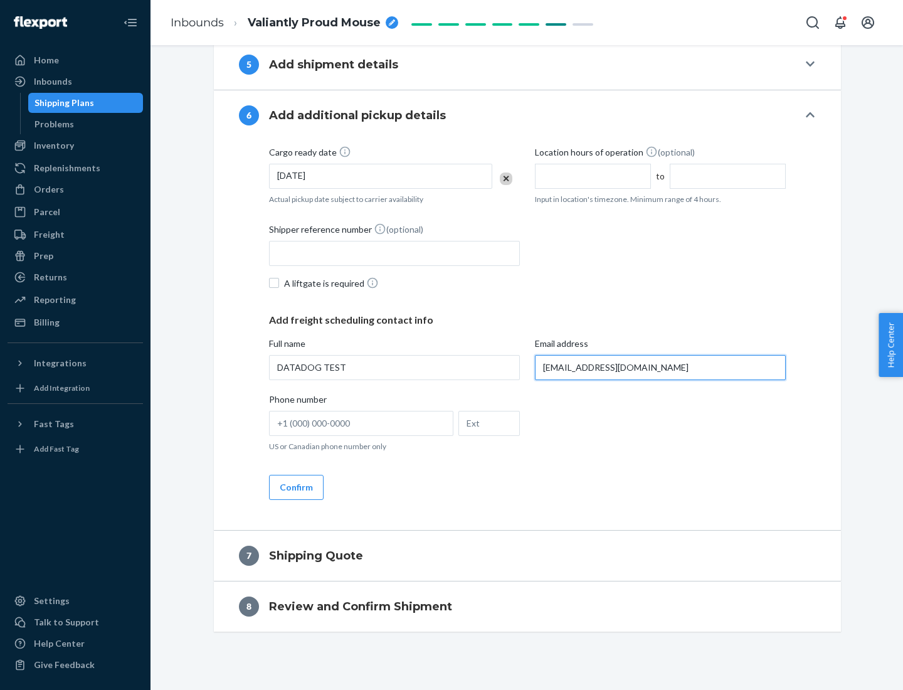
scroll to position [683, 0]
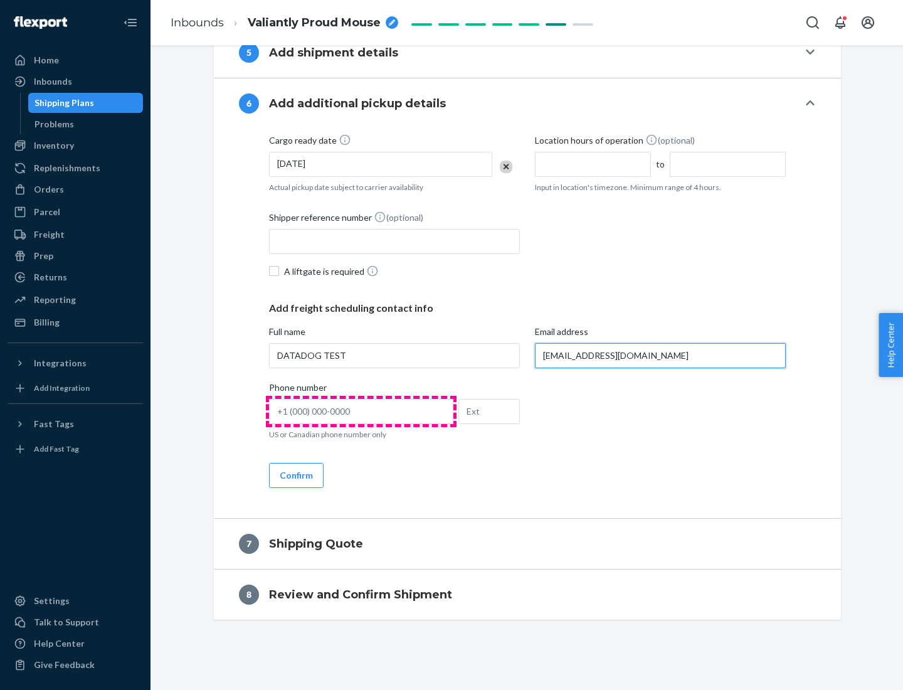
type input "[EMAIL_ADDRESS][DOMAIN_NAME]"
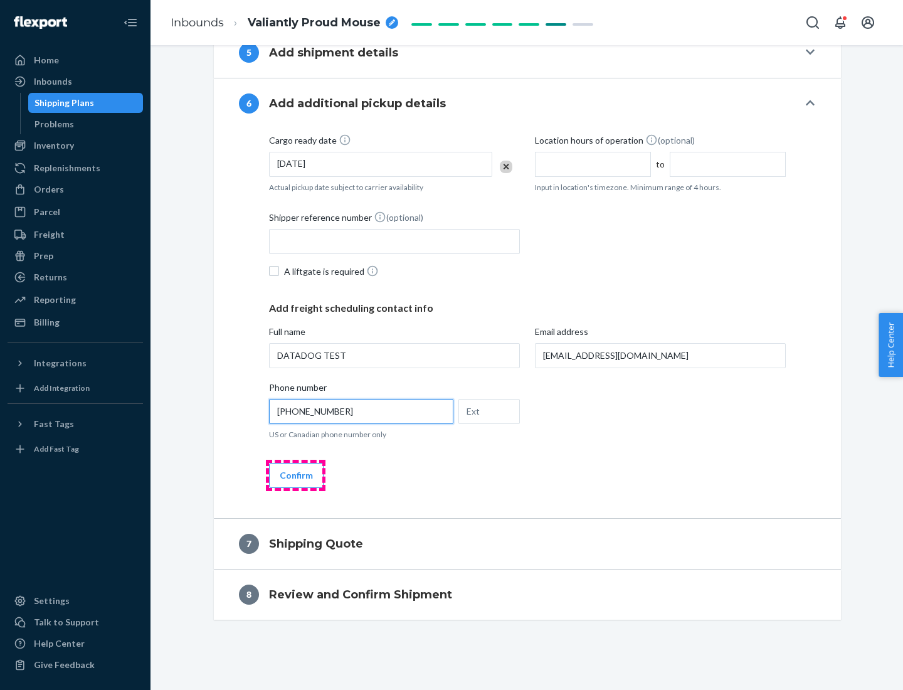
type input "[PHONE_NUMBER]"
click at [295, 475] on button "Confirm" at bounding box center [296, 475] width 55 height 25
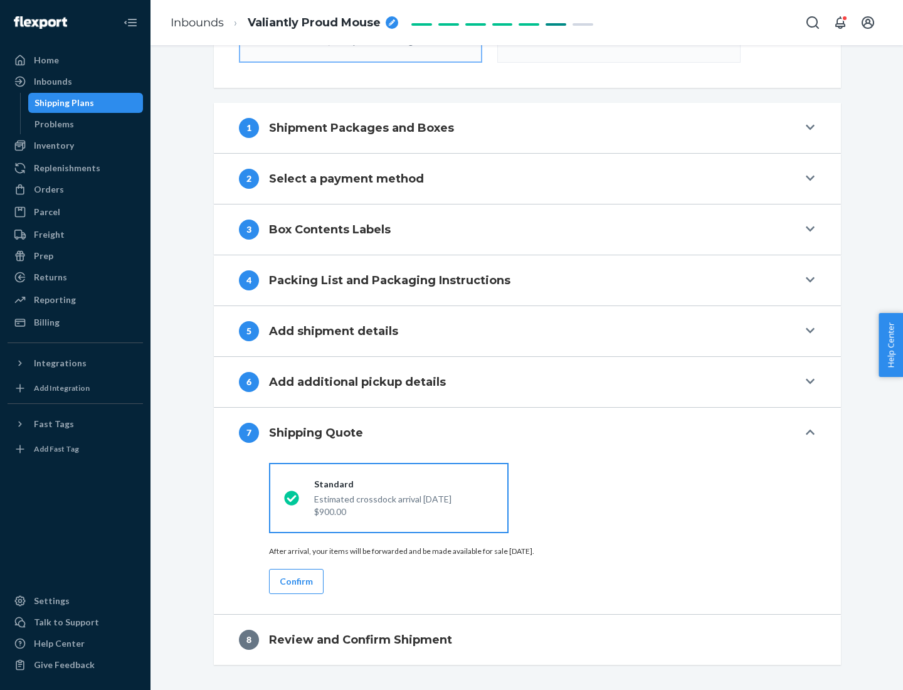
scroll to position [450, 0]
